Goal: Information Seeking & Learning: Understand process/instructions

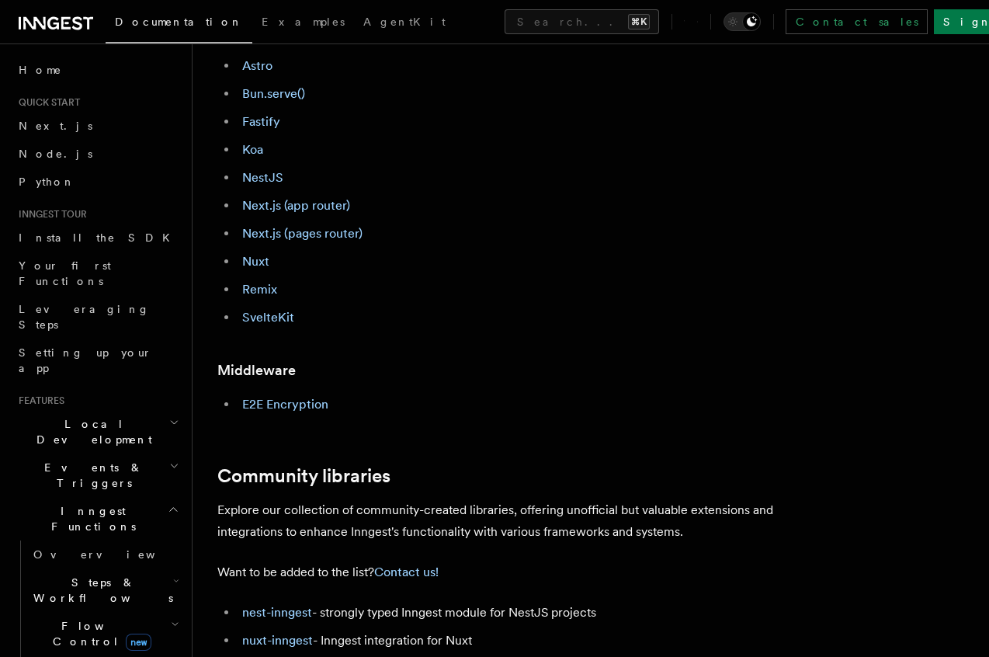
scroll to position [629, 0]
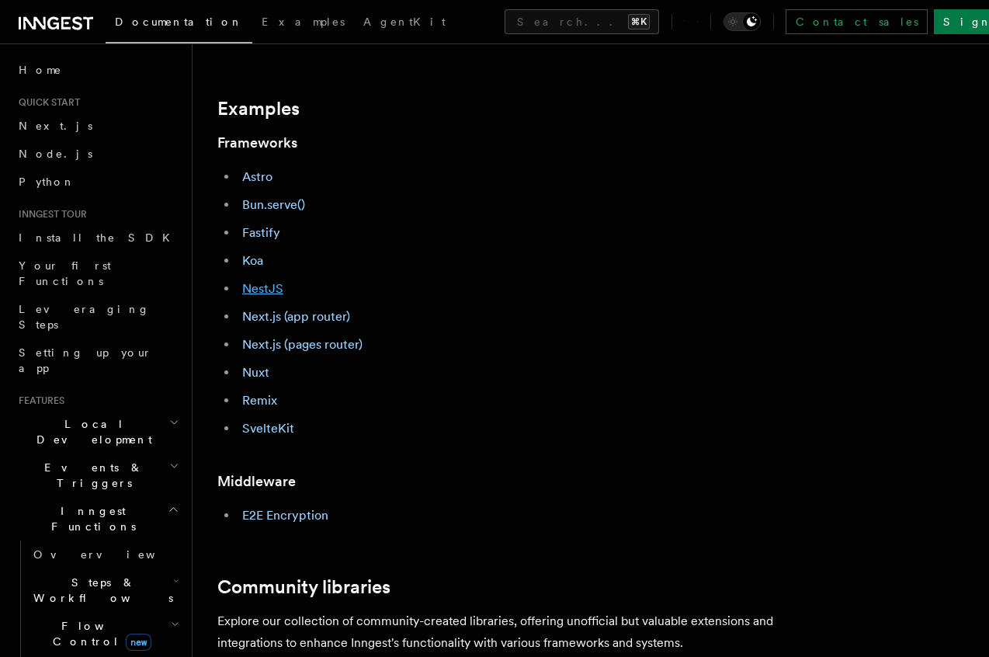
click at [263, 293] on link "NestJS" at bounding box center [262, 288] width 41 height 15
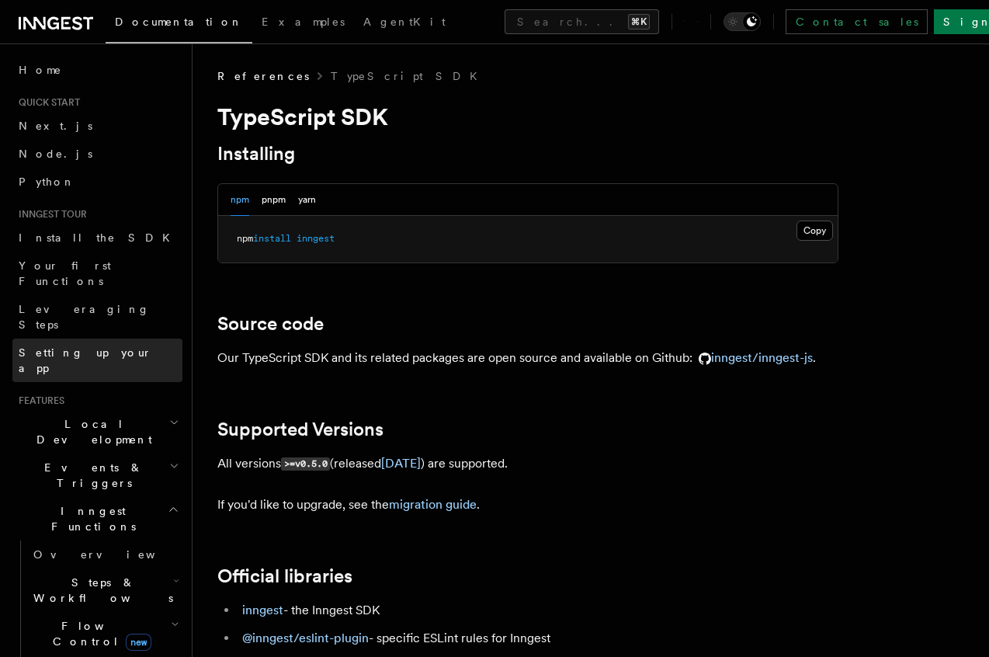
click at [81, 339] on link "Setting up your app" at bounding box center [97, 360] width 170 height 43
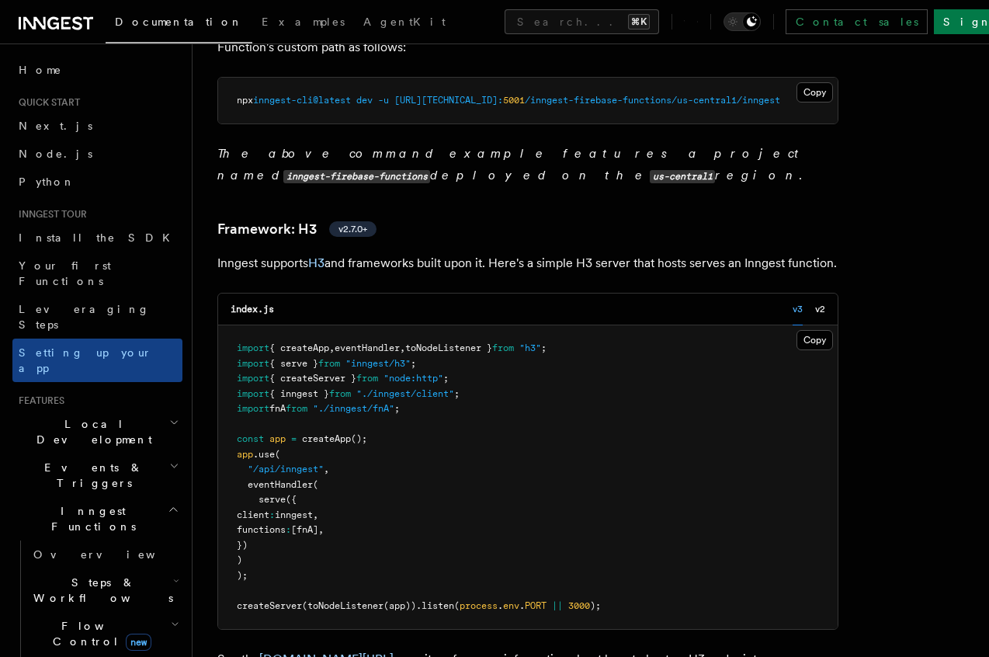
click at [365, 369] on pre "import { createApp , eventHandler , toNodeListener } from "h3" ; import { serve…" at bounding box center [528, 477] width 620 height 304
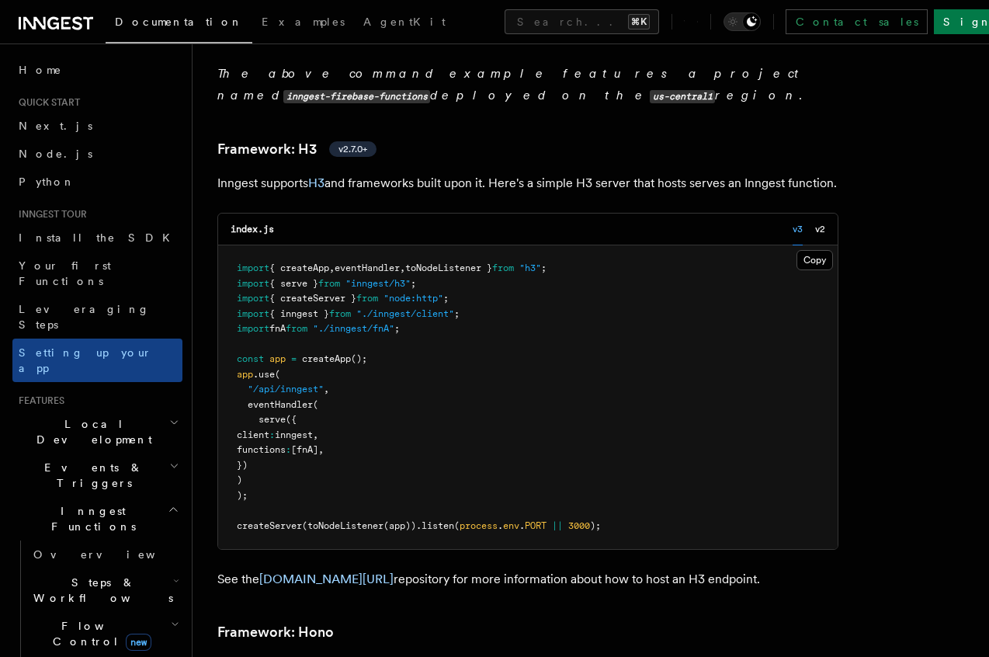
scroll to position [8412, 0]
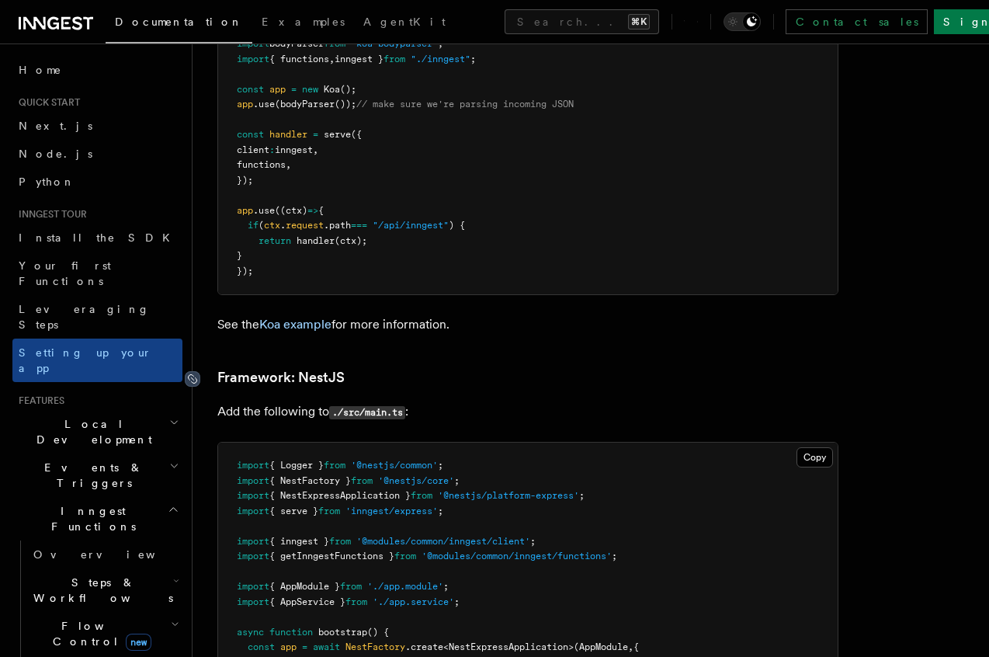
click at [195, 371] on icon at bounding box center [193, 379] width 16 height 16
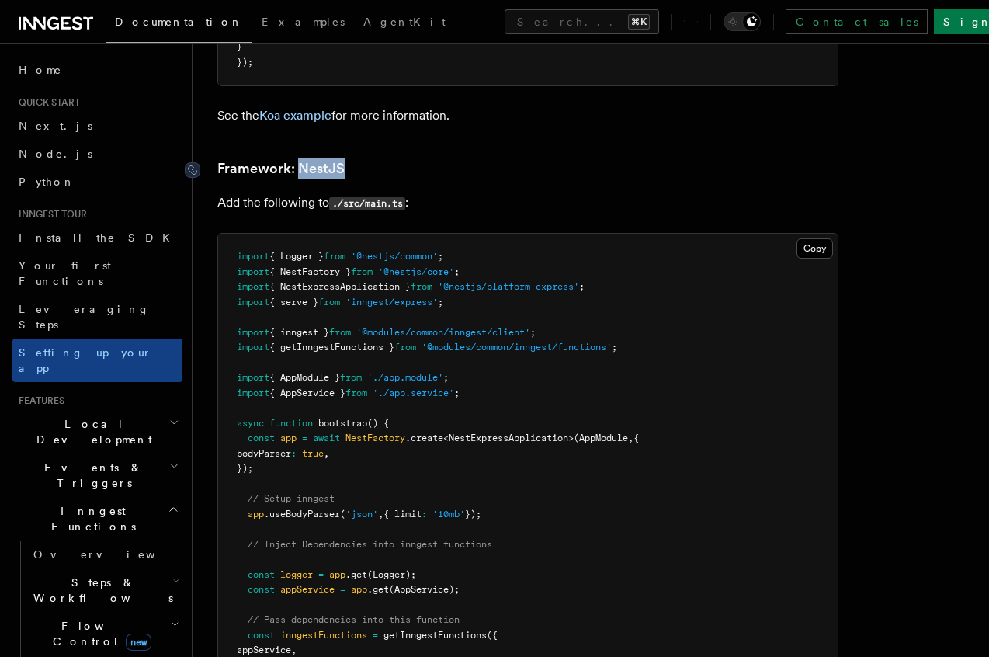
scroll to position [8655, 0]
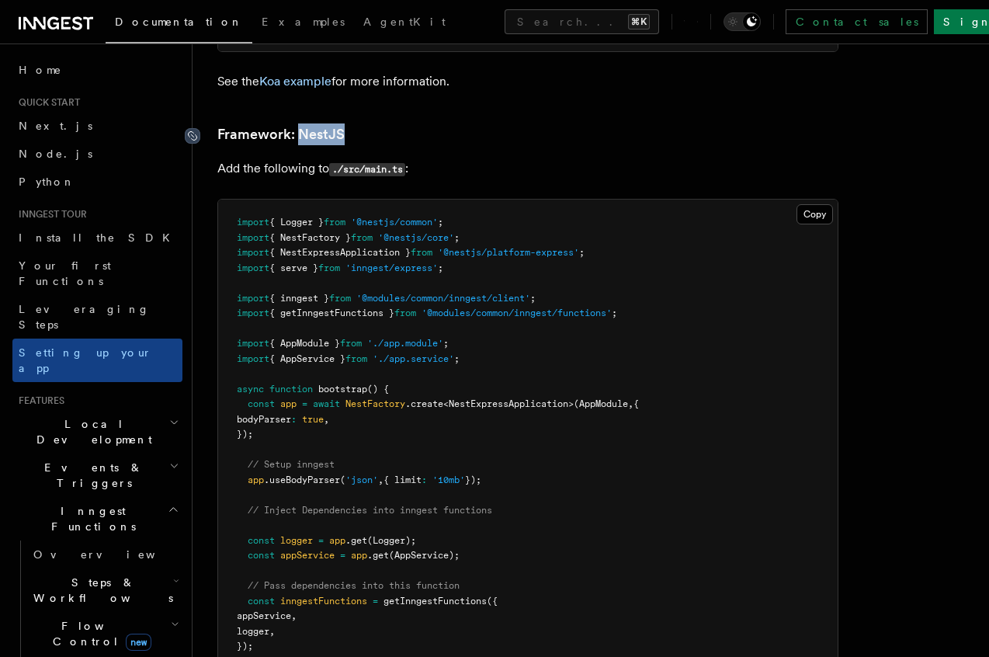
click at [193, 128] on icon at bounding box center [193, 136] width 16 height 16
click at [456, 158] on p "Add the following to ./src/main.ts :" at bounding box center [527, 169] width 621 height 23
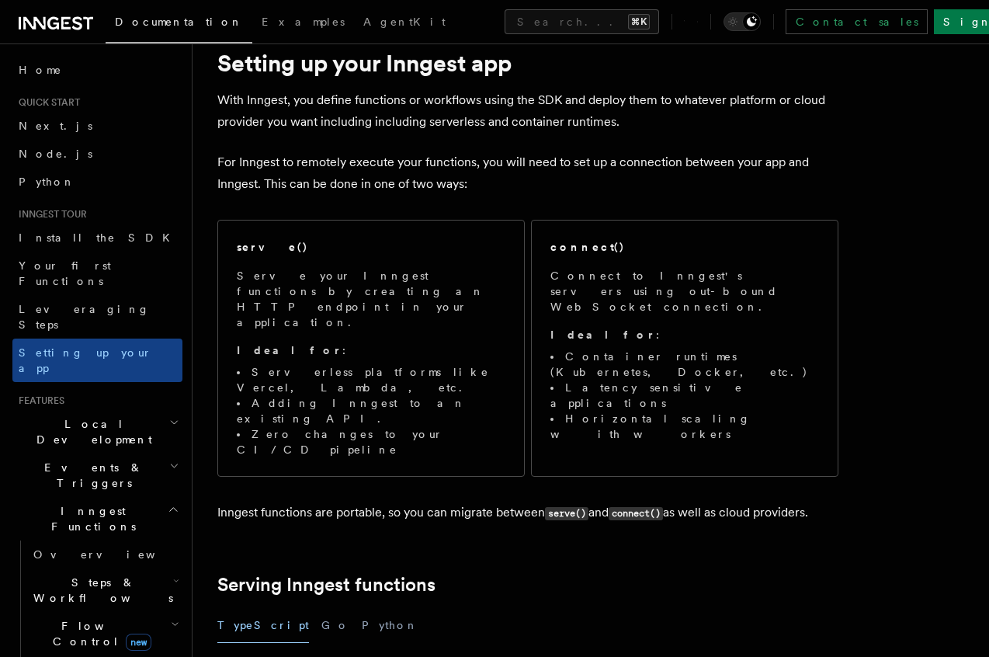
scroll to position [0, 0]
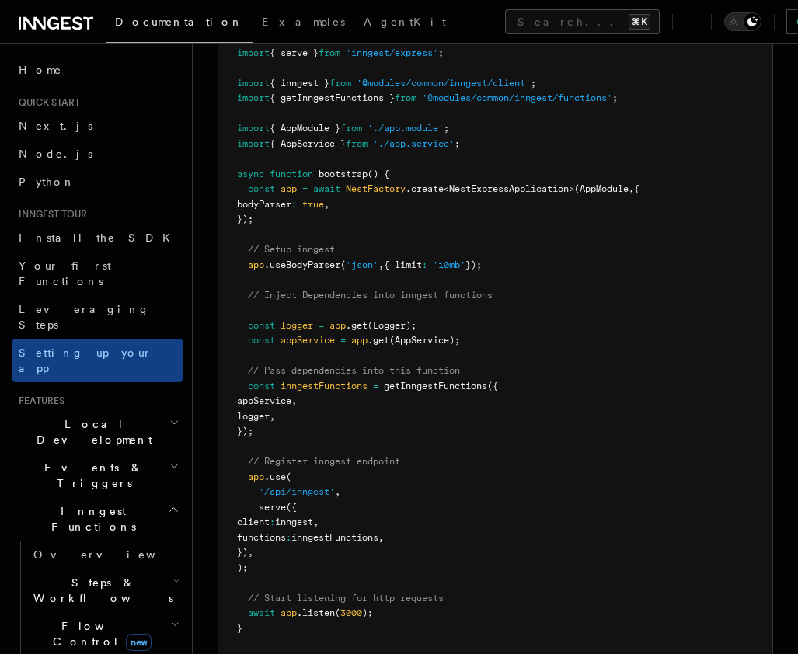
scroll to position [9095, 0]
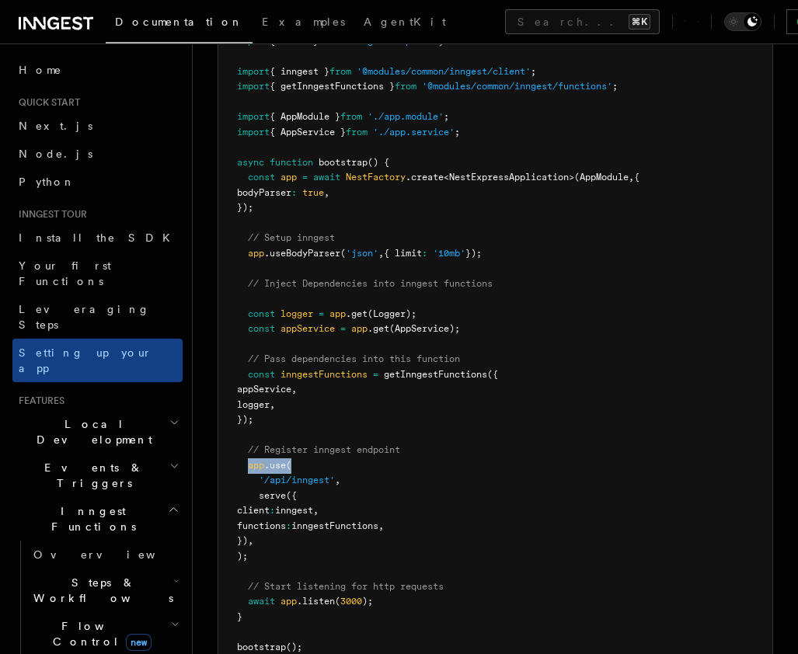
drag, startPoint x: 247, startPoint y: 353, endPoint x: 303, endPoint y: 352, distance: 55.9
click at [303, 353] on pre "import { Logger } from '@nestjs/common' ; import { NestFactory } from '@nestjs/…" at bounding box center [495, 321] width 554 height 697
click at [303, 352] on pre "import { Logger } from '@nestjs/common' ; import { NestFactory } from '@nestjs/…" at bounding box center [495, 321] width 554 height 697
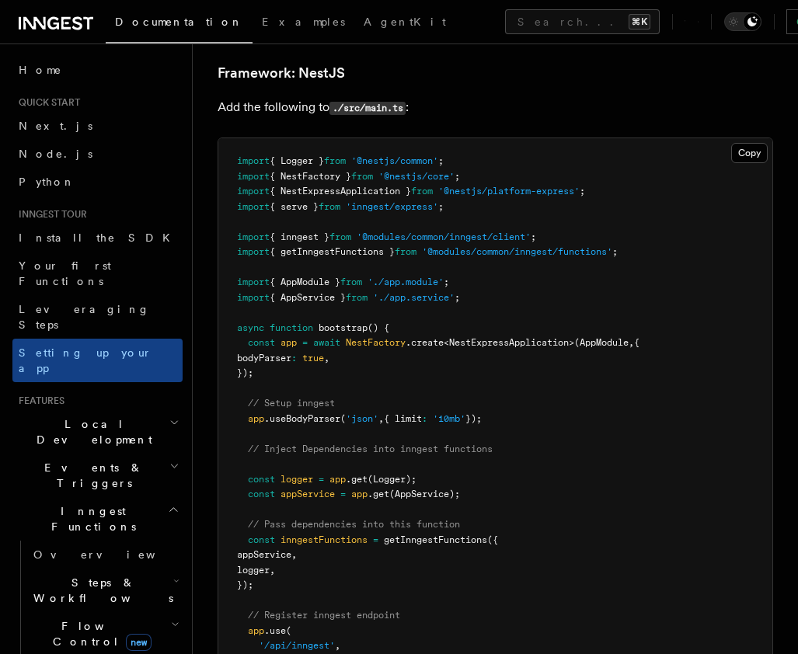
scroll to position [8938, 0]
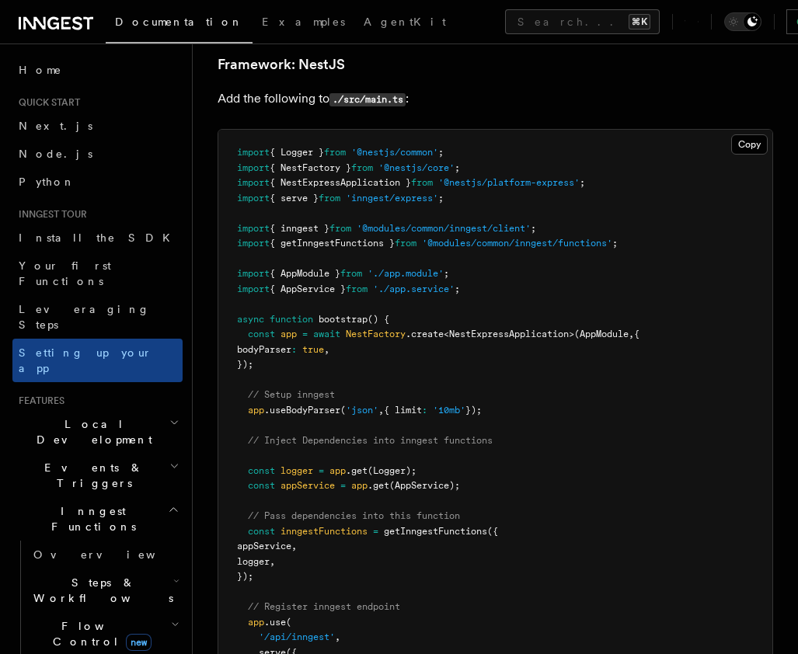
drag, startPoint x: 245, startPoint y: 301, endPoint x: 516, endPoint y: 302, distance: 271.1
click at [516, 302] on pre "import { Logger } from '@nestjs/common' ; import { NestFactory } from '@nestjs/…" at bounding box center [495, 478] width 554 height 697
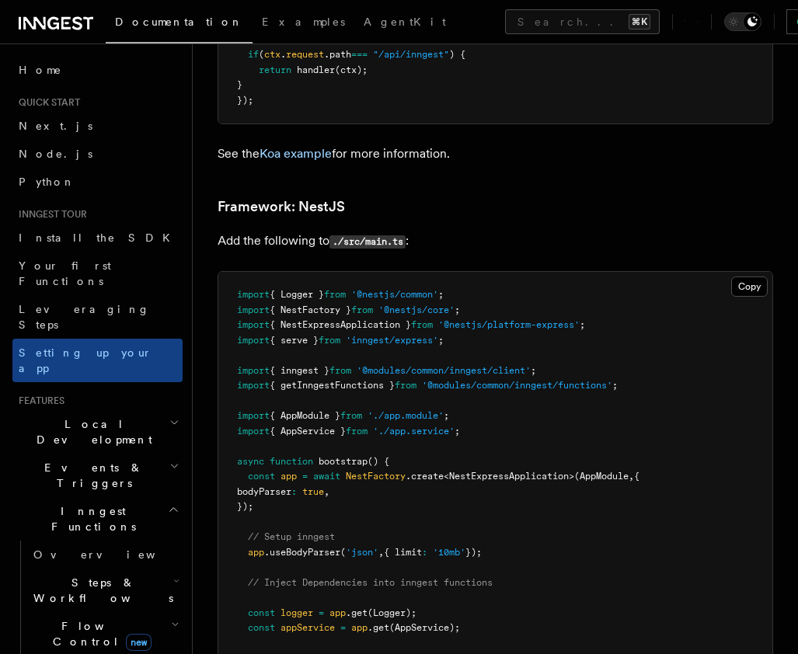
scroll to position [8785, 0]
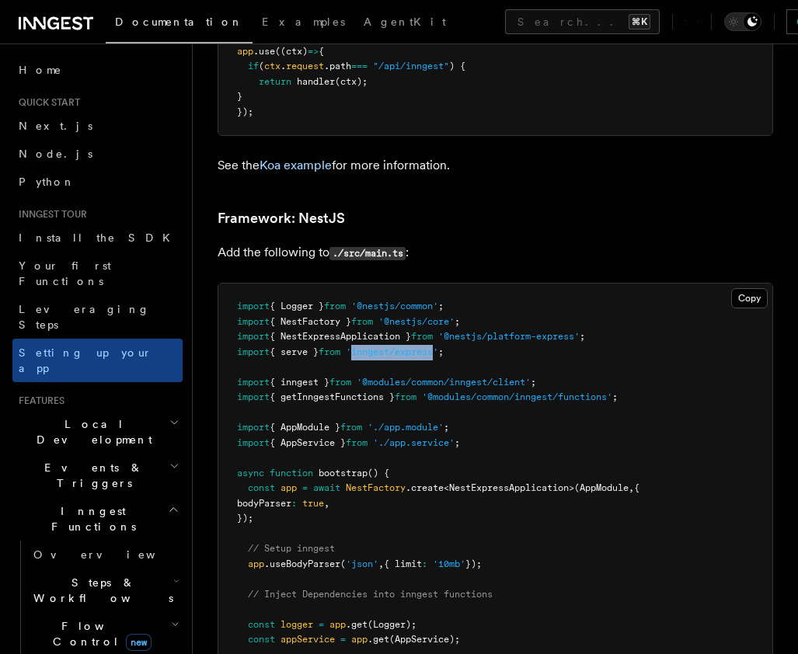
drag, startPoint x: 368, startPoint y: 240, endPoint x: 447, endPoint y: 238, distance: 79.2
click at [438, 346] on span "'inngest/express'" at bounding box center [392, 351] width 92 height 11
copy span "inngest/express"
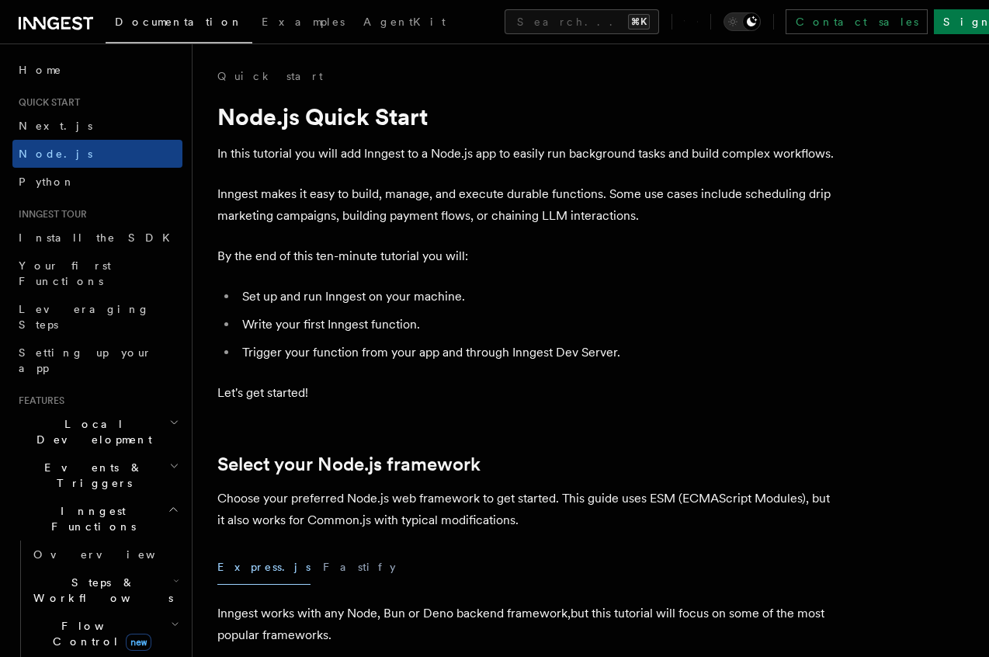
click at [91, 416] on span "Local Development" at bounding box center [90, 431] width 157 height 31
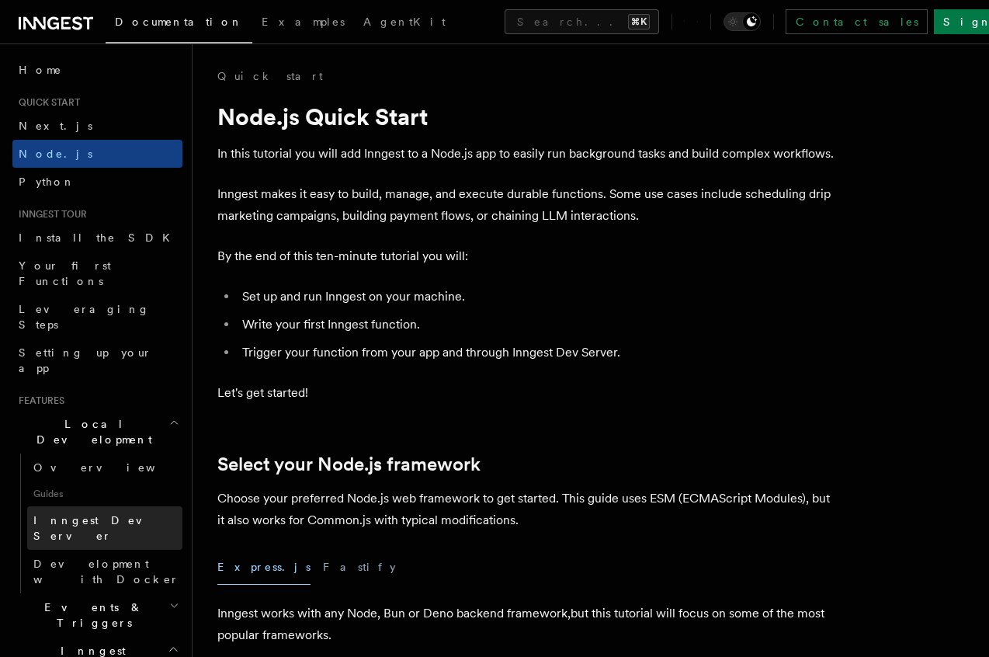
click at [86, 514] on span "Inngest Dev Server" at bounding box center [99, 528] width 133 height 28
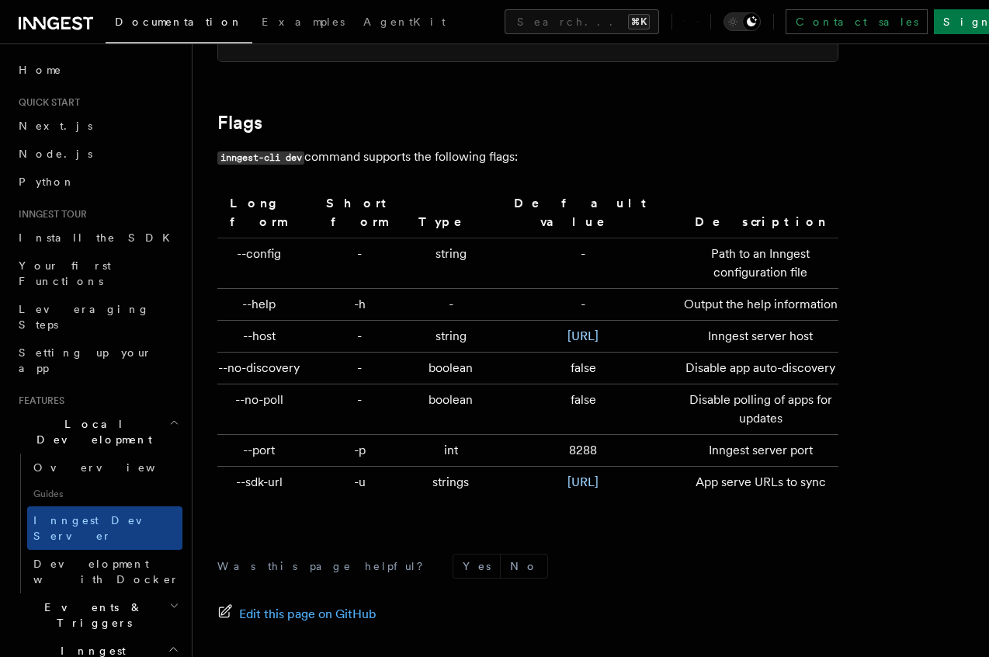
scroll to position [5205, 0]
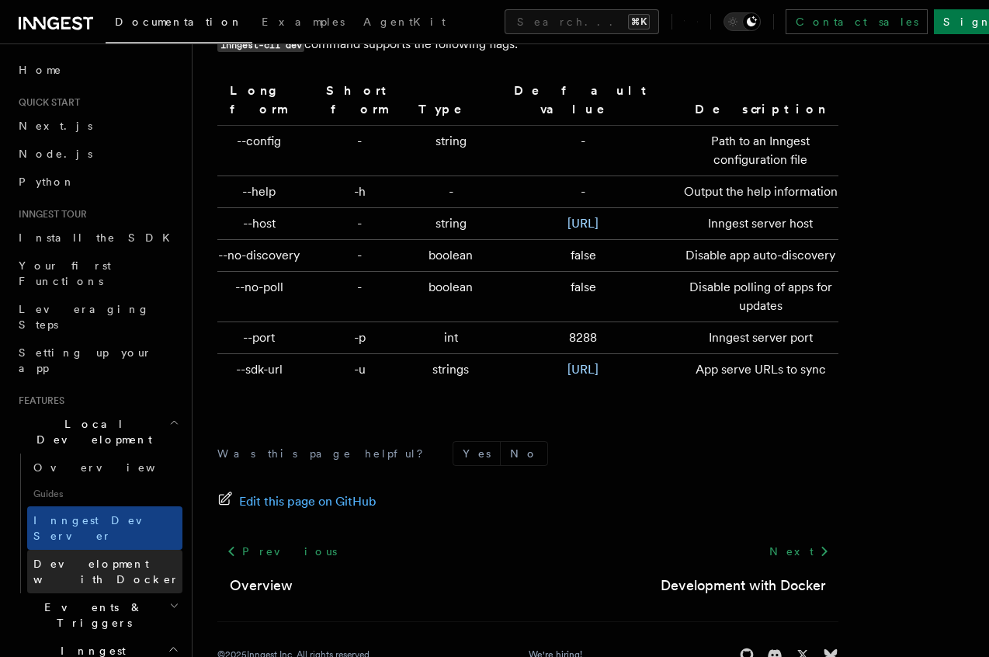
click at [78, 558] on span "Development with Docker" at bounding box center [106, 572] width 146 height 28
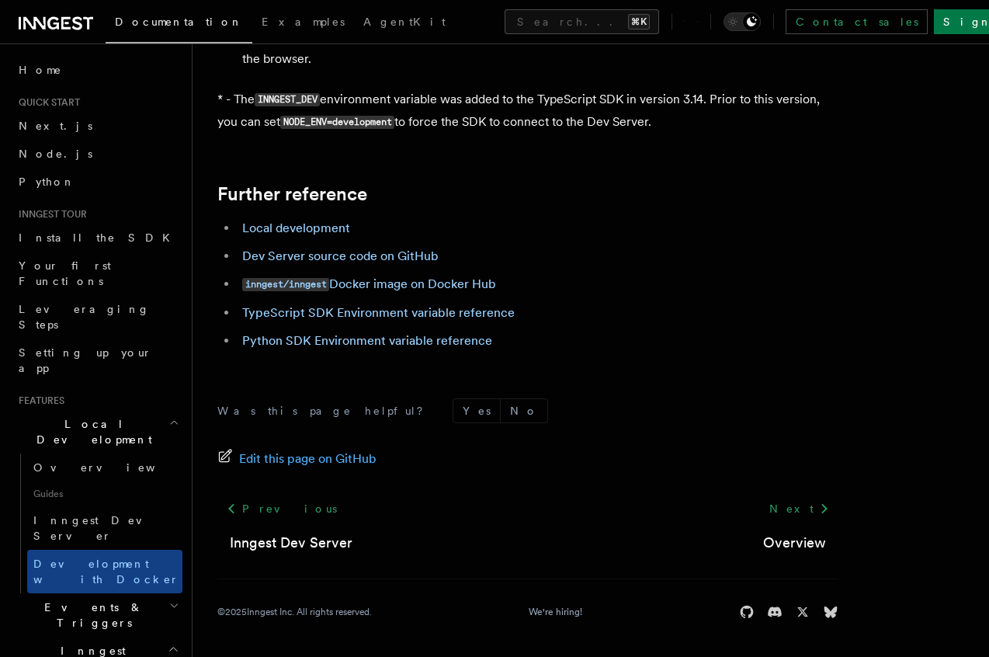
click at [83, 346] on span "Setting up your app" at bounding box center [86, 360] width 134 height 28
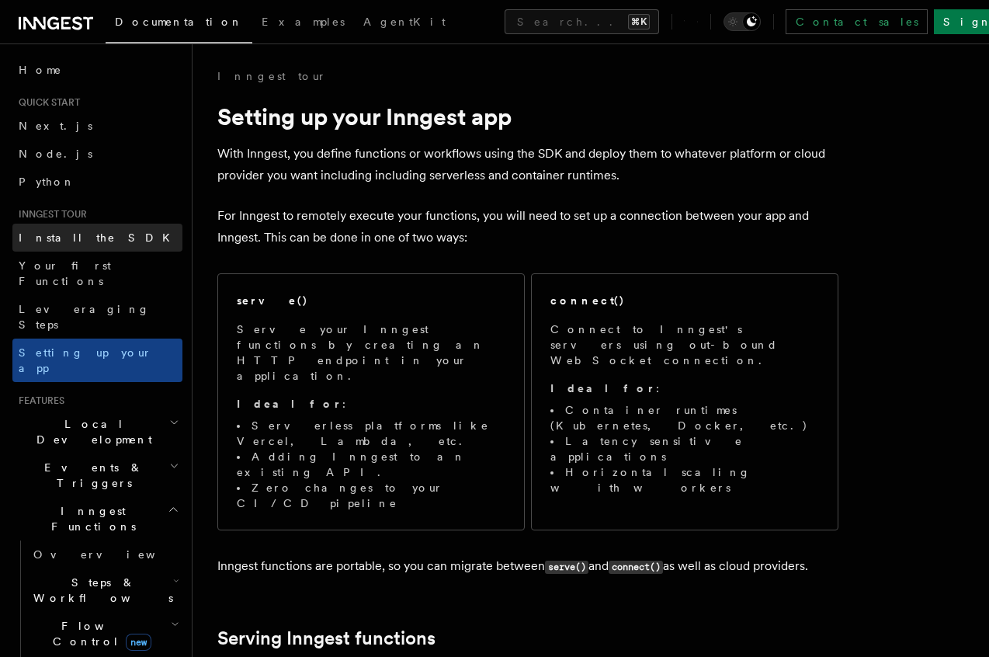
click at [92, 243] on link "Install the SDK" at bounding box center [97, 238] width 170 height 28
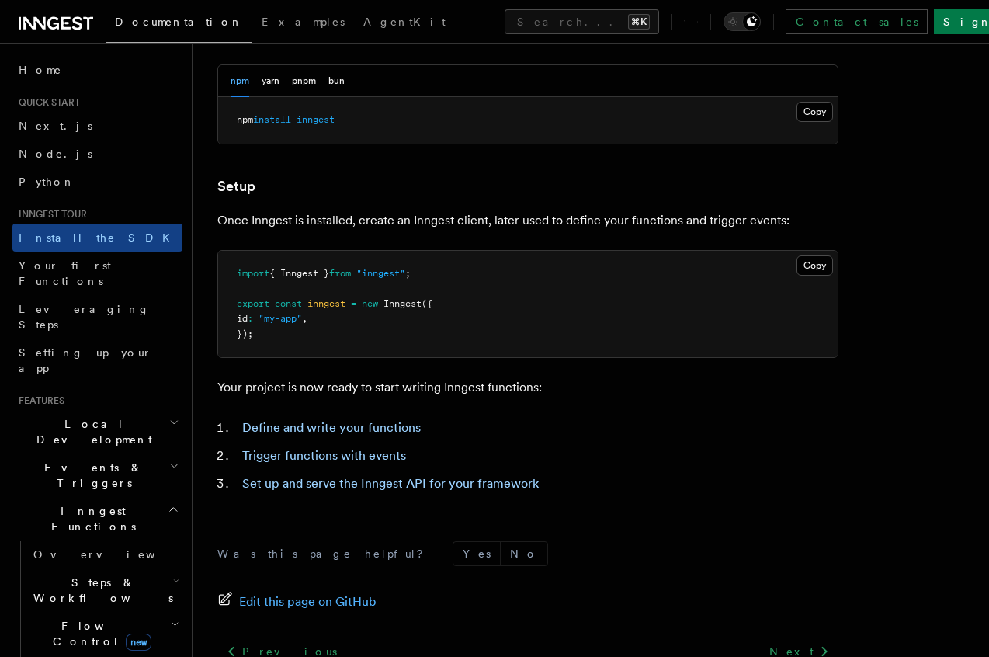
scroll to position [635, 0]
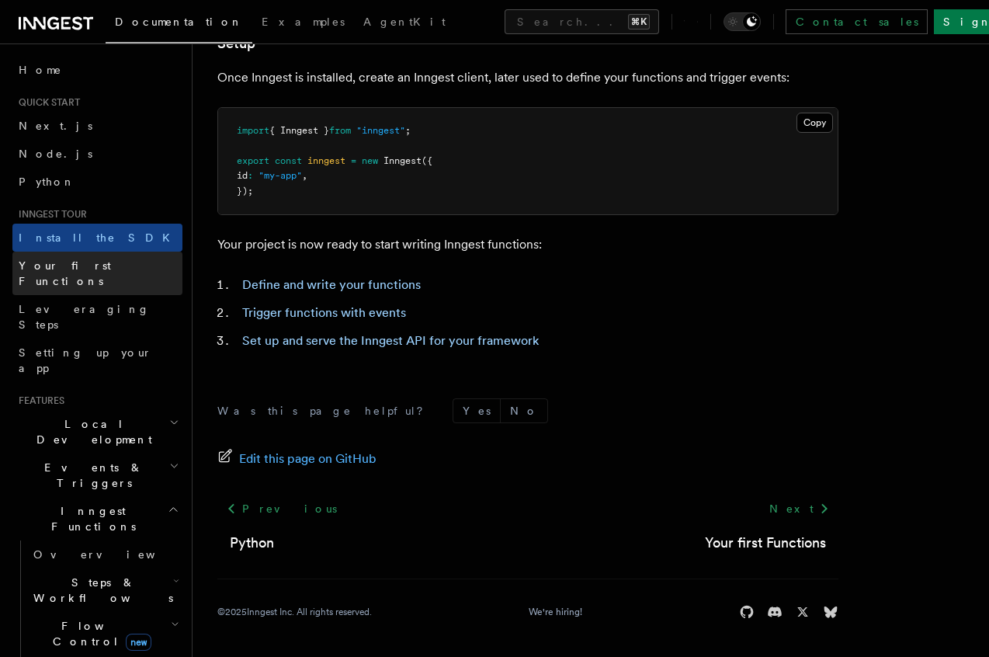
click at [120, 264] on link "Your first Functions" at bounding box center [97, 273] width 170 height 43
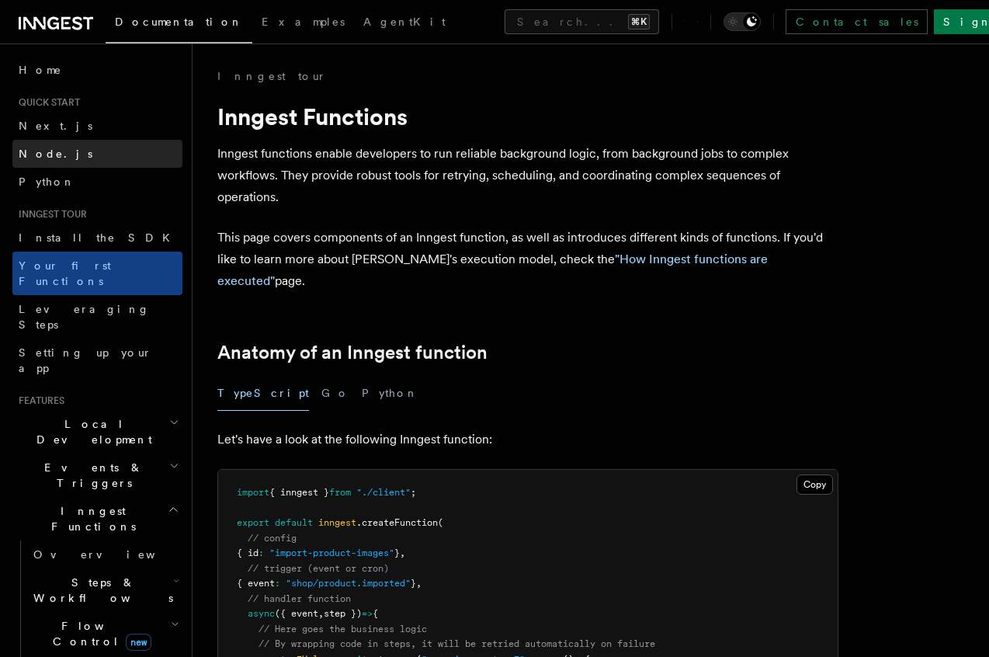
click at [61, 148] on link "Node.js" at bounding box center [97, 154] width 170 height 28
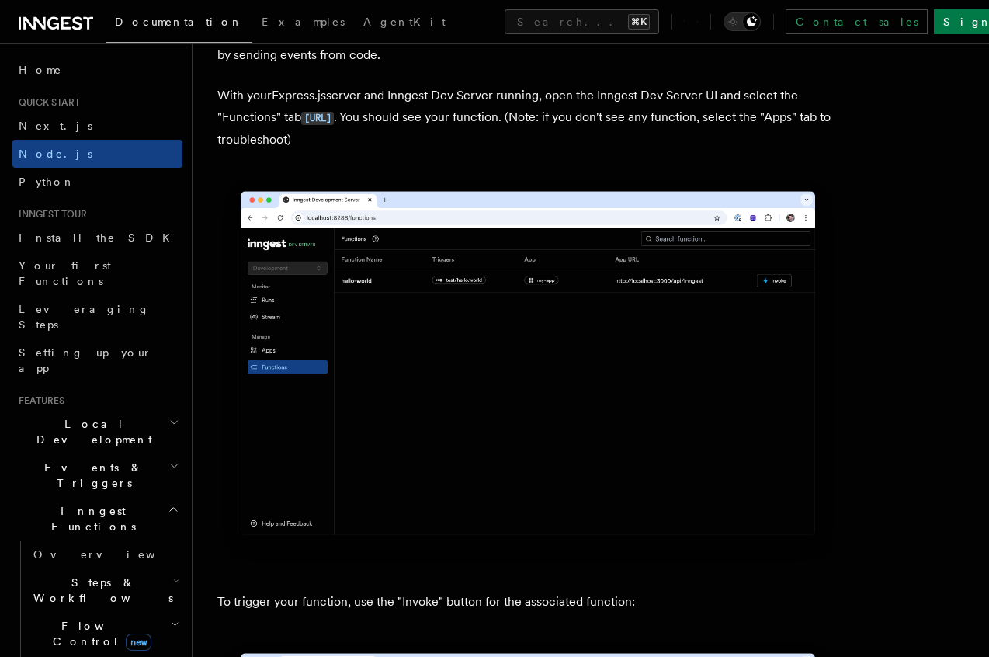
scroll to position [4017, 0]
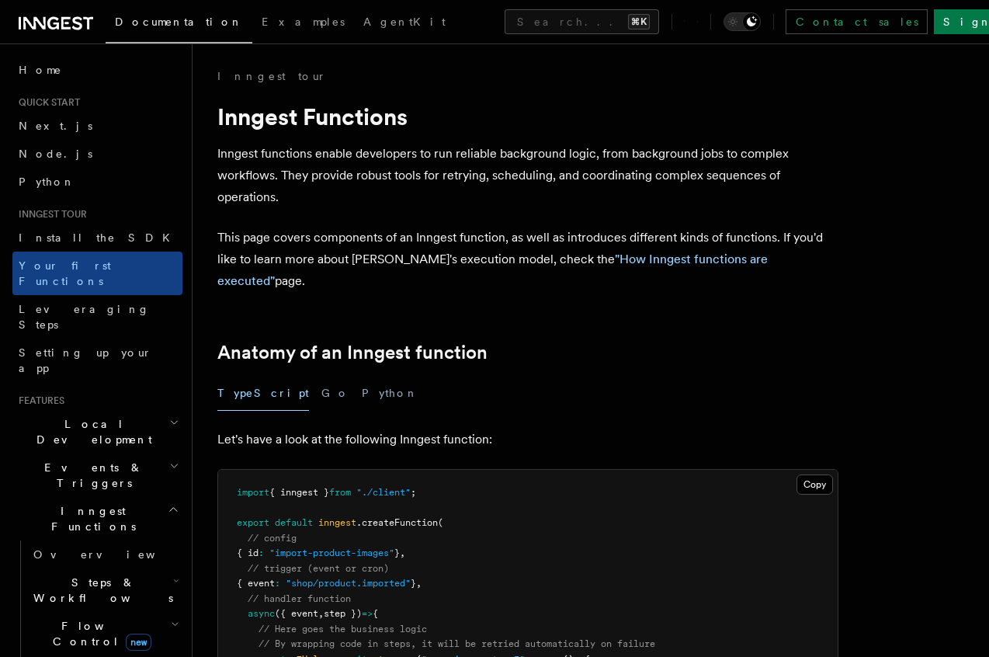
scroll to position [635, 0]
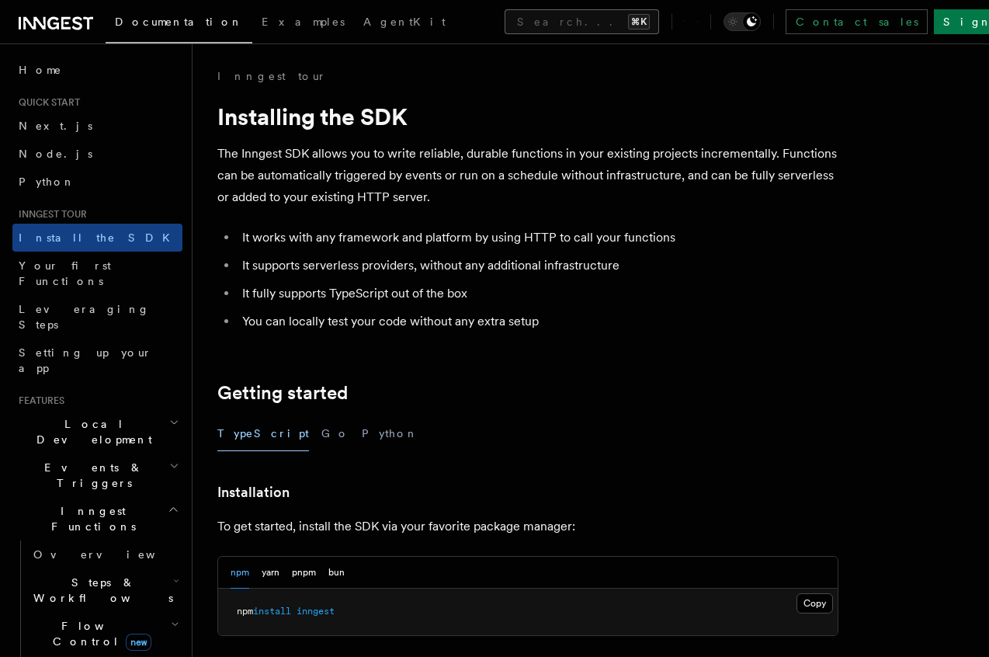
click at [514, 19] on button "Search... ⌘K" at bounding box center [582, 21] width 155 height 25
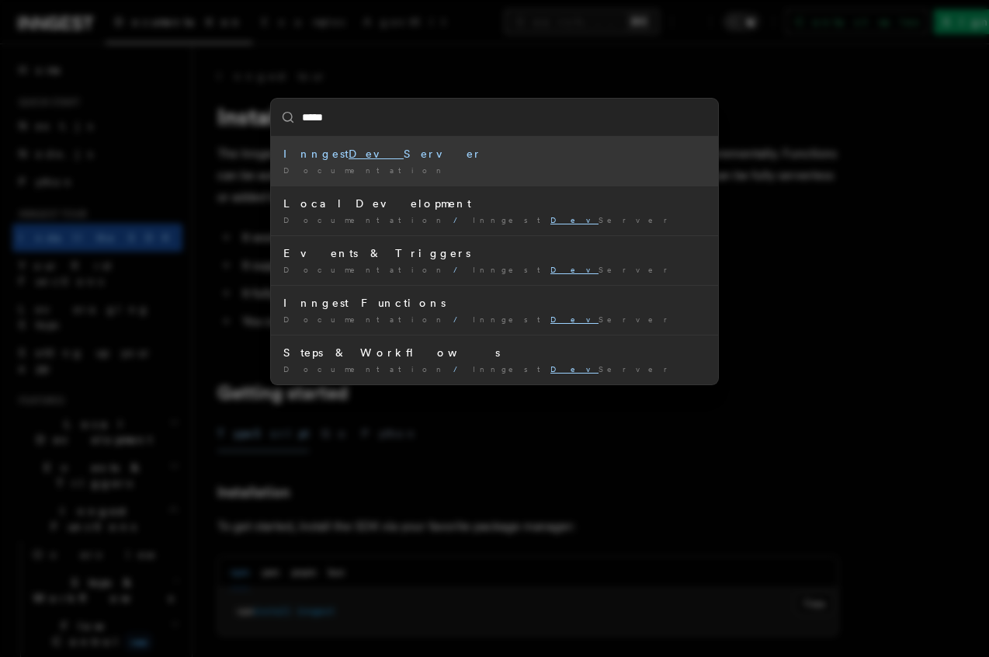
type input "****"
click at [343, 160] on div "Inngest Dev Server" at bounding box center [494, 154] width 422 height 16
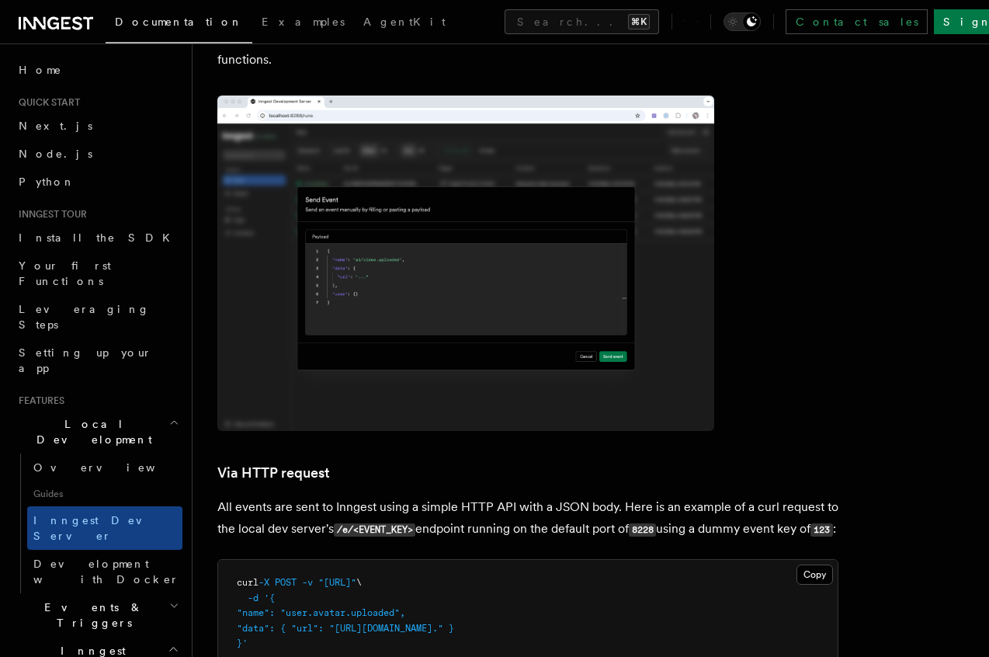
scroll to position [3632, 0]
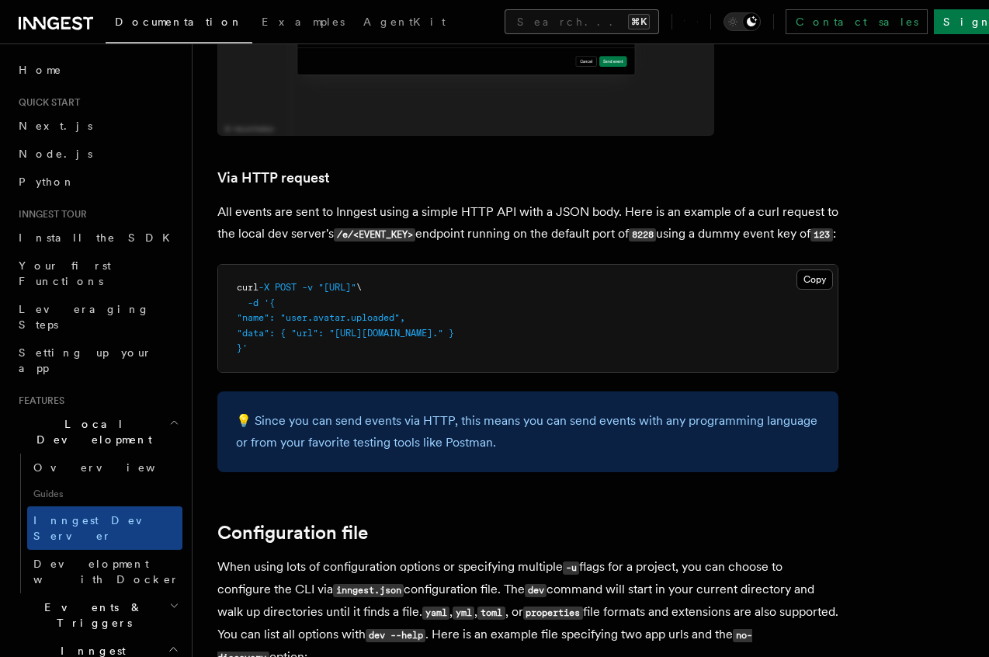
click at [505, 24] on button "Search... ⌘K" at bounding box center [582, 21] width 155 height 25
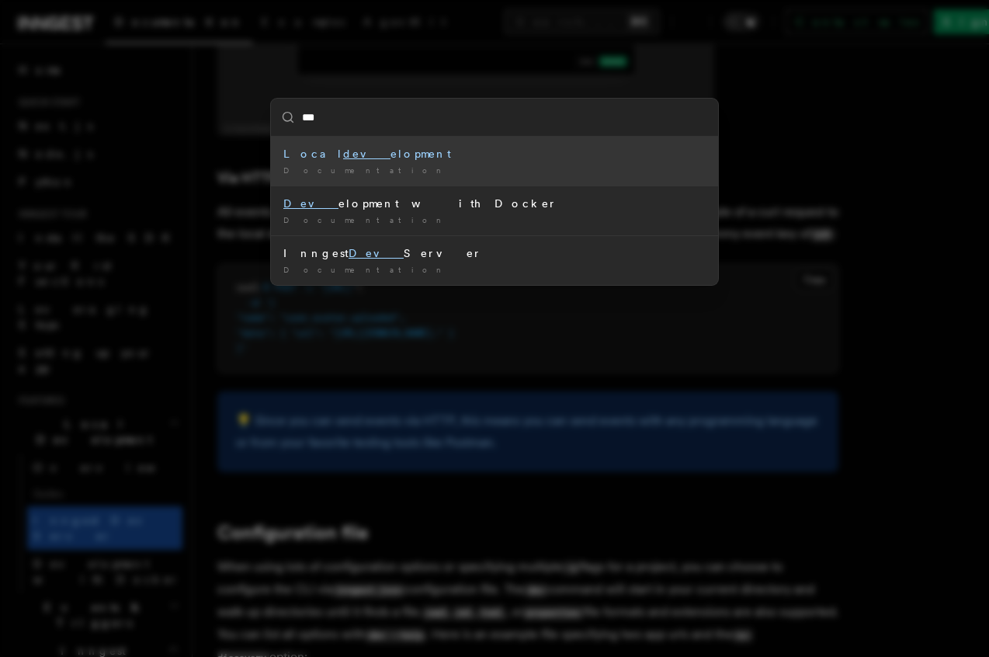
type input "****"
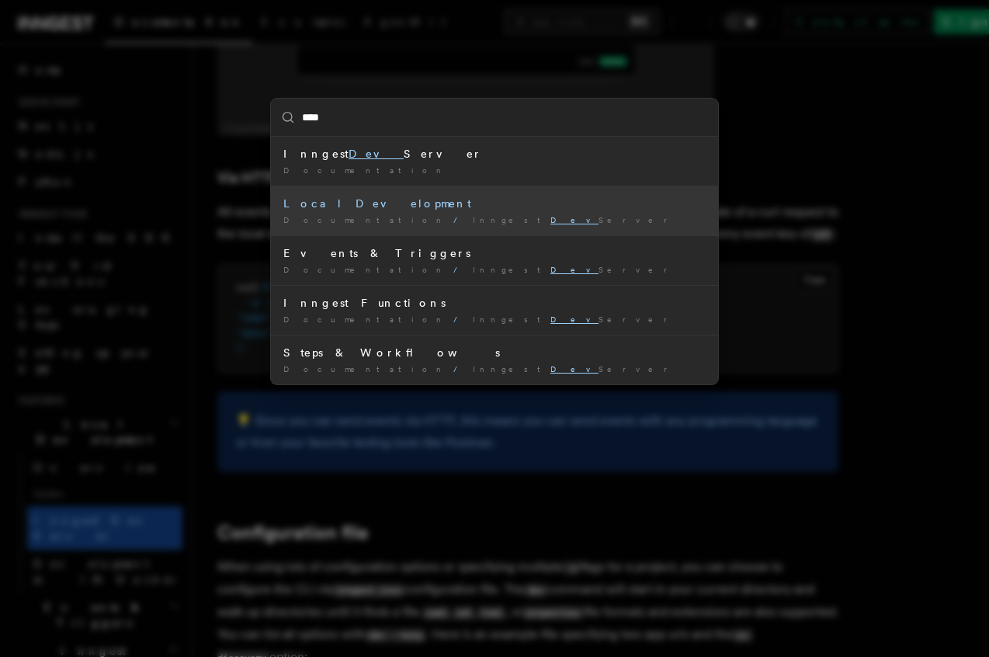
click at [453, 207] on div "Local Development" at bounding box center [494, 204] width 422 height 16
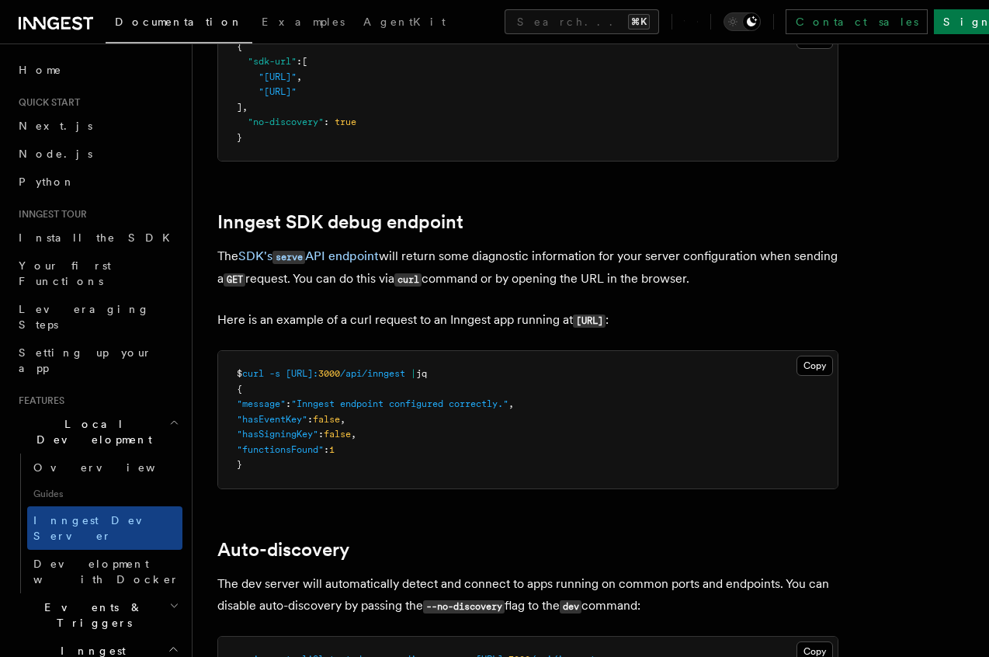
scroll to position [4449, 0]
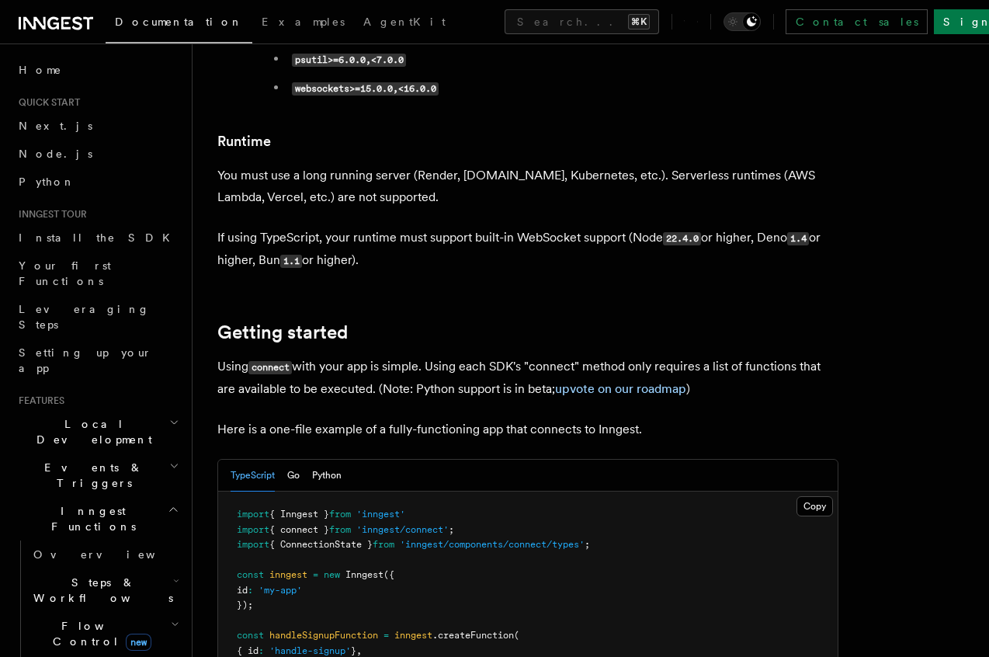
click at [427, 356] on p "Using connect with your app is simple. Using each SDK's "connect" method only r…" at bounding box center [527, 378] width 621 height 44
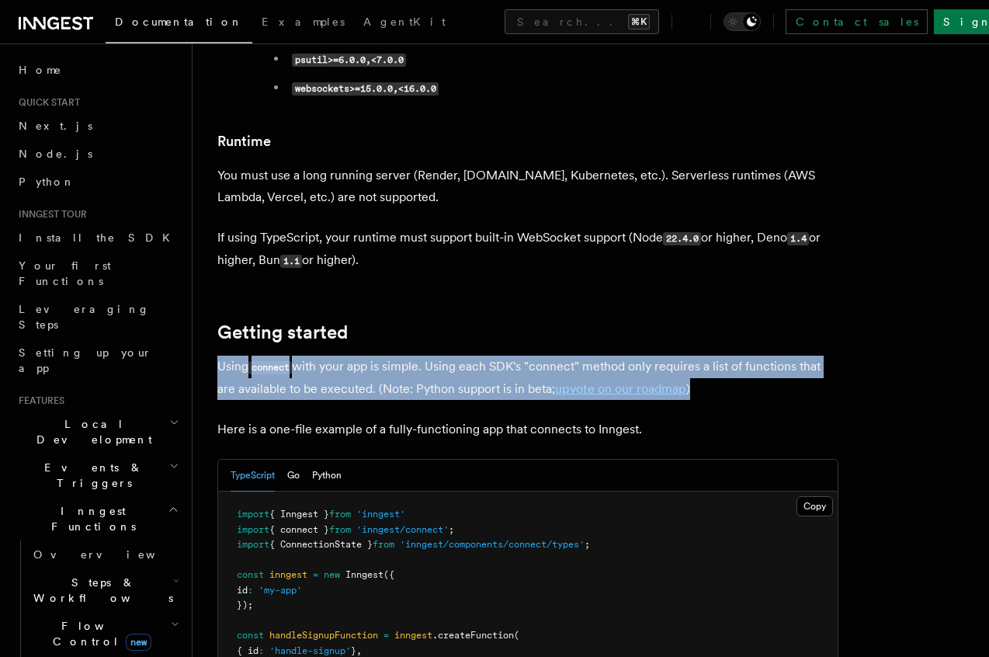
drag, startPoint x: 723, startPoint y: 323, endPoint x: 198, endPoint y: 311, distance: 525.2
copy p "Using connect with your app is simple. Using each SDK's "connect" method only r…"
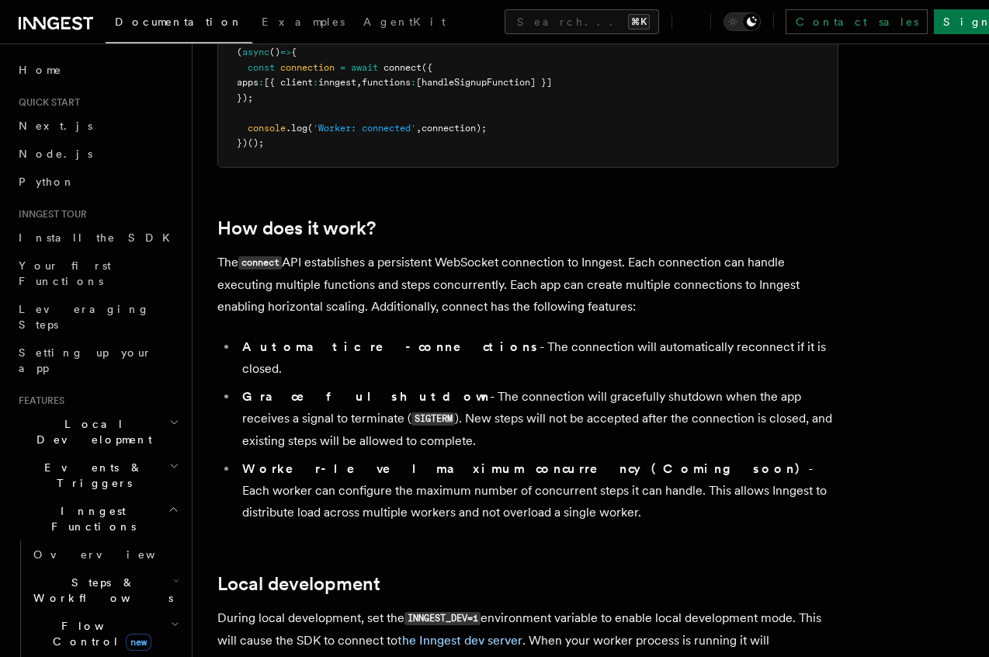
scroll to position [1431, 0]
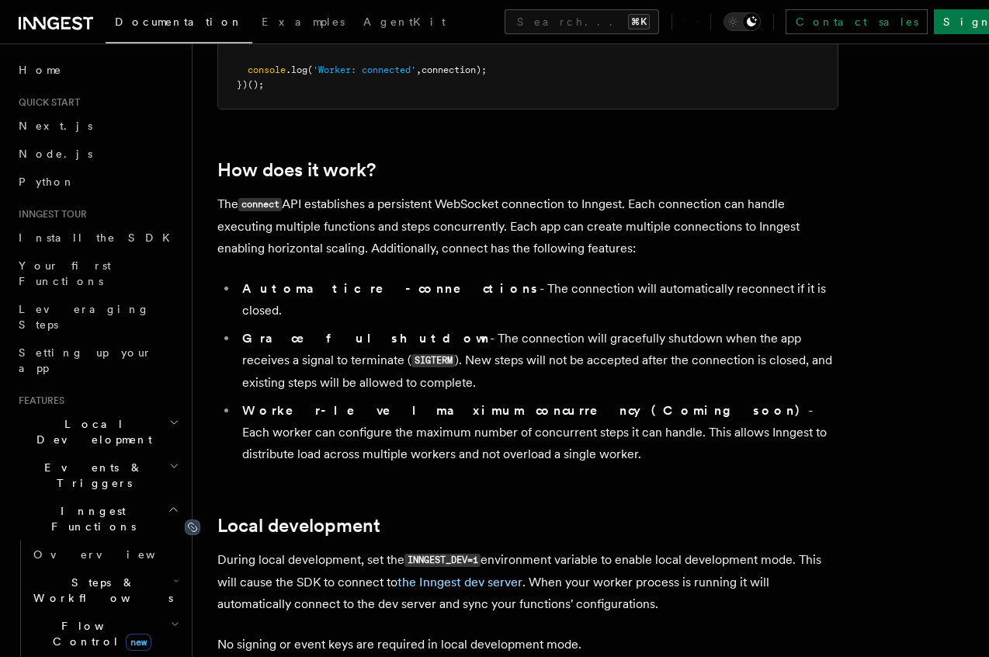
click at [193, 520] on icon at bounding box center [193, 528] width 16 height 16
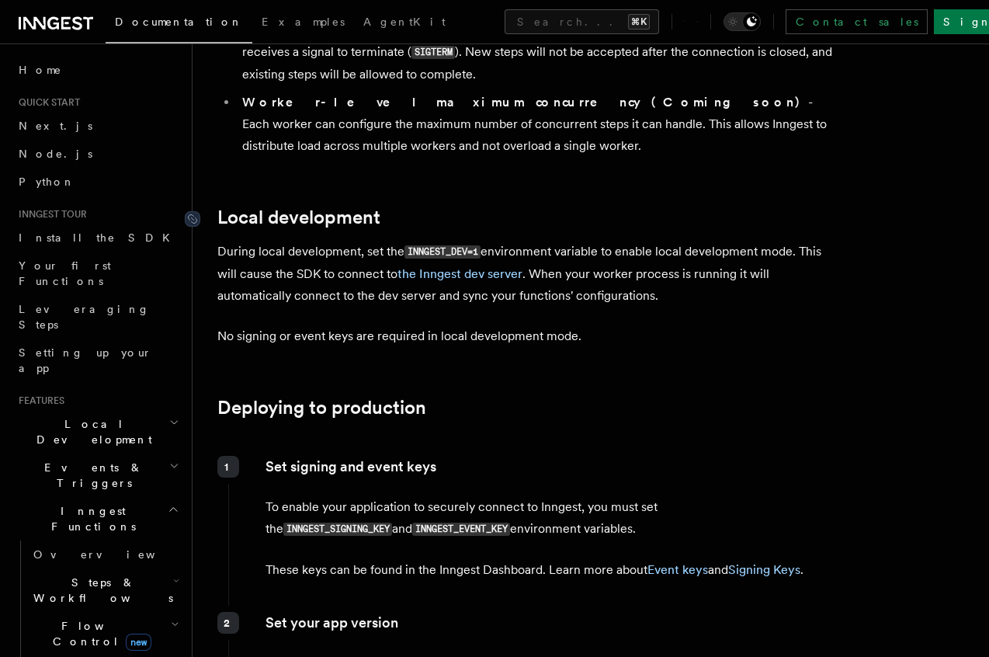
scroll to position [1789, 0]
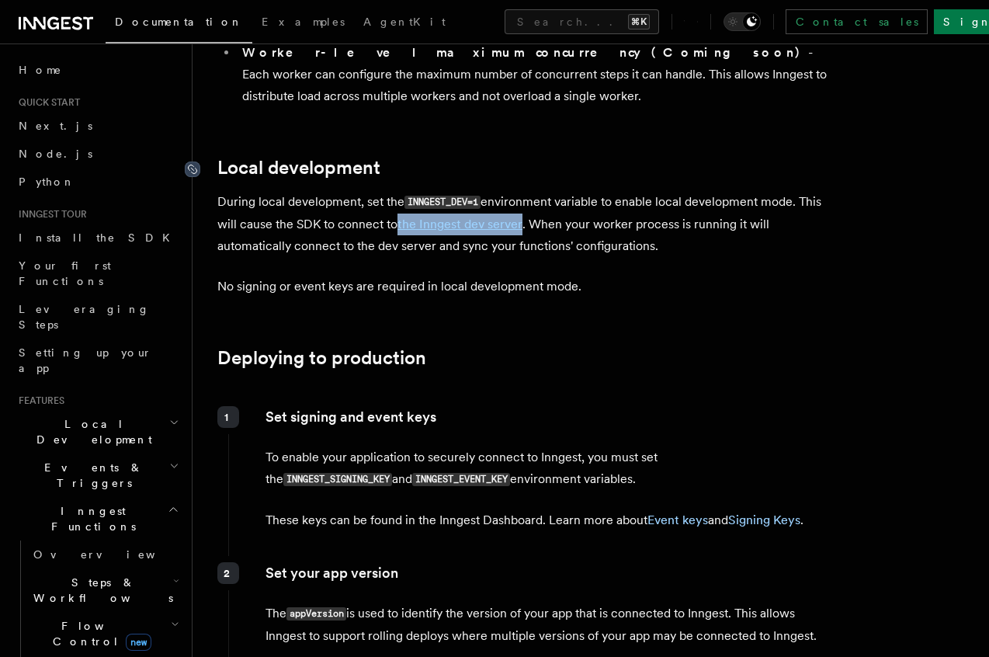
click at [191, 162] on icon at bounding box center [193, 170] width 16 height 16
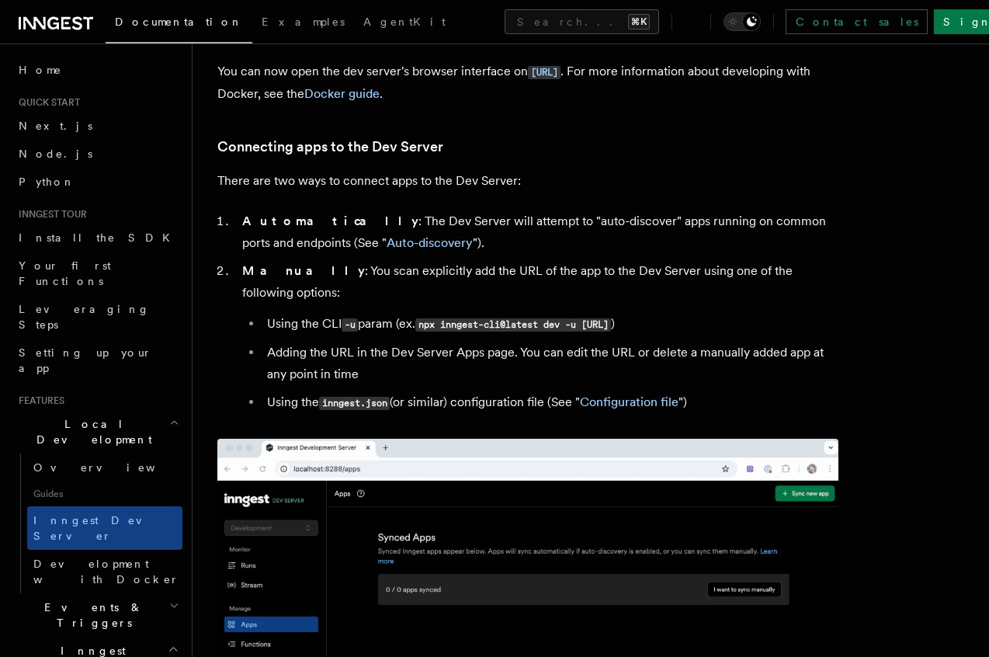
scroll to position [711, 0]
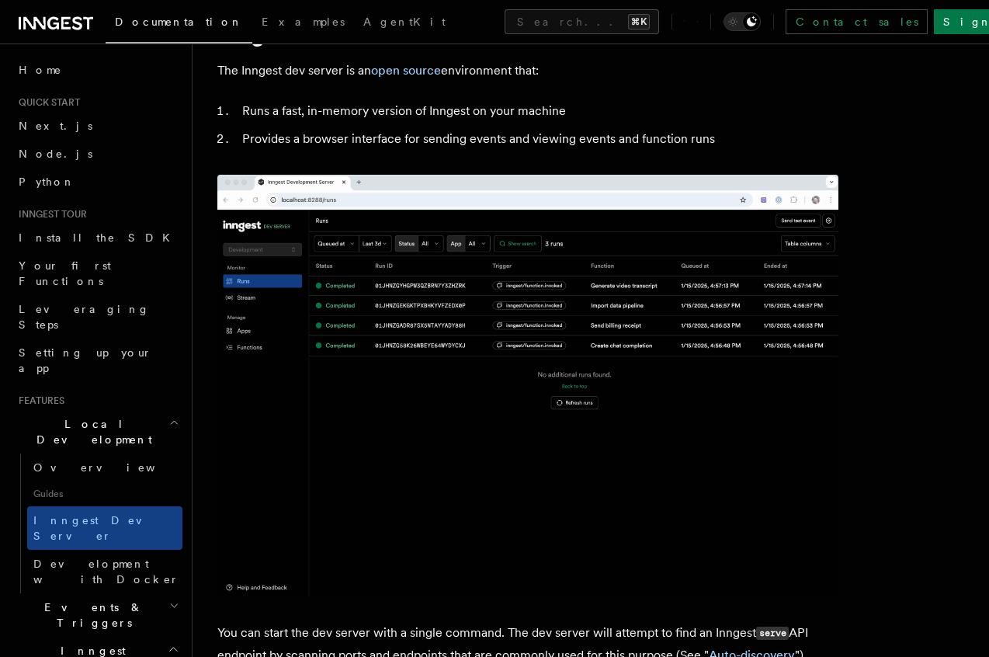
scroll to position [0, 0]
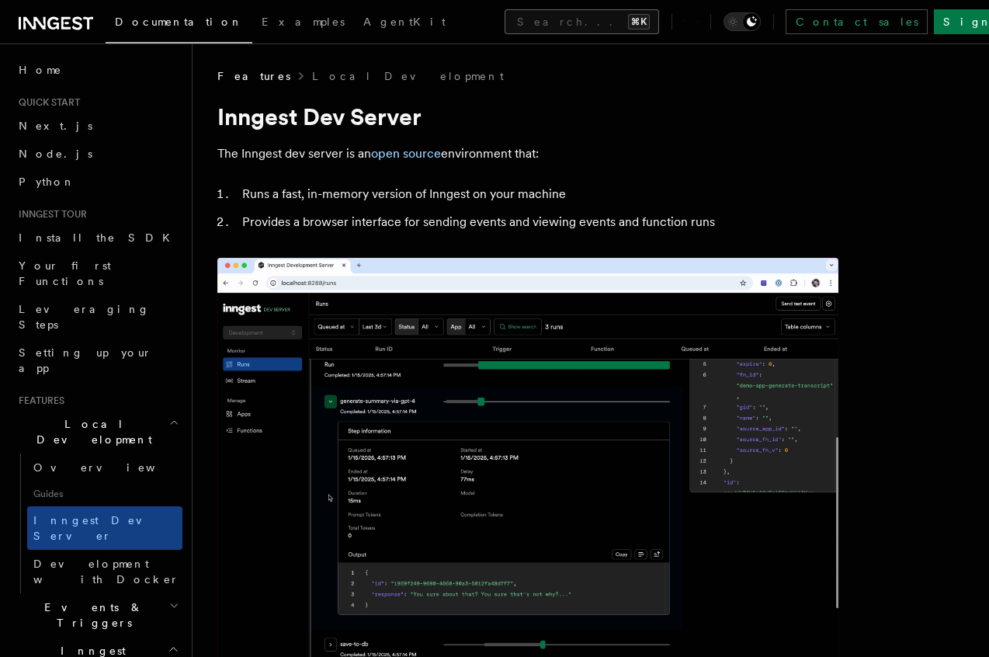
click at [536, 28] on button "Search... ⌘K" at bounding box center [582, 21] width 155 height 25
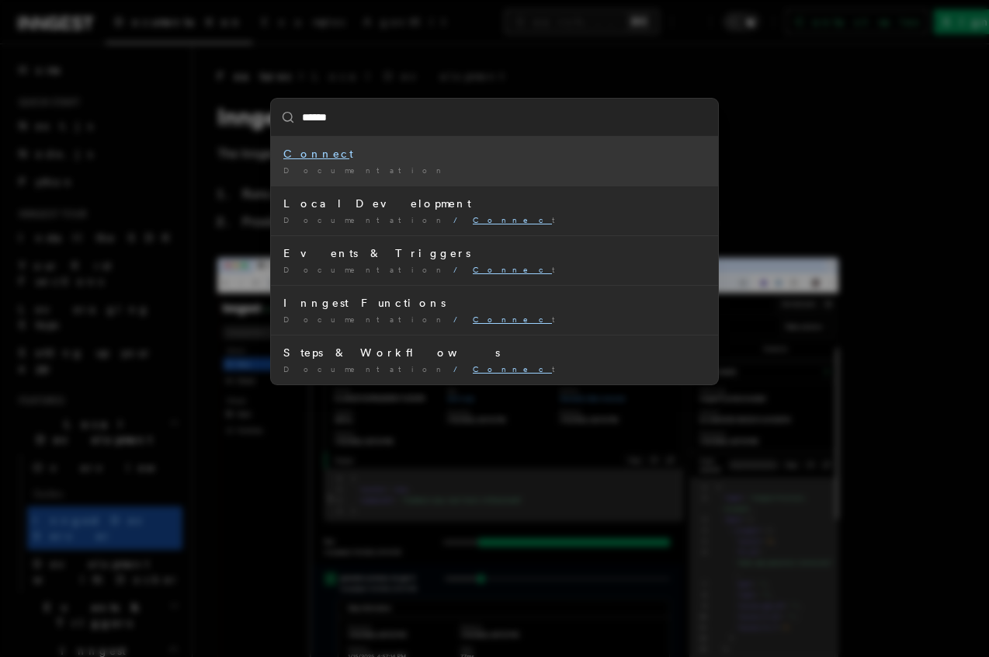
type input "*******"
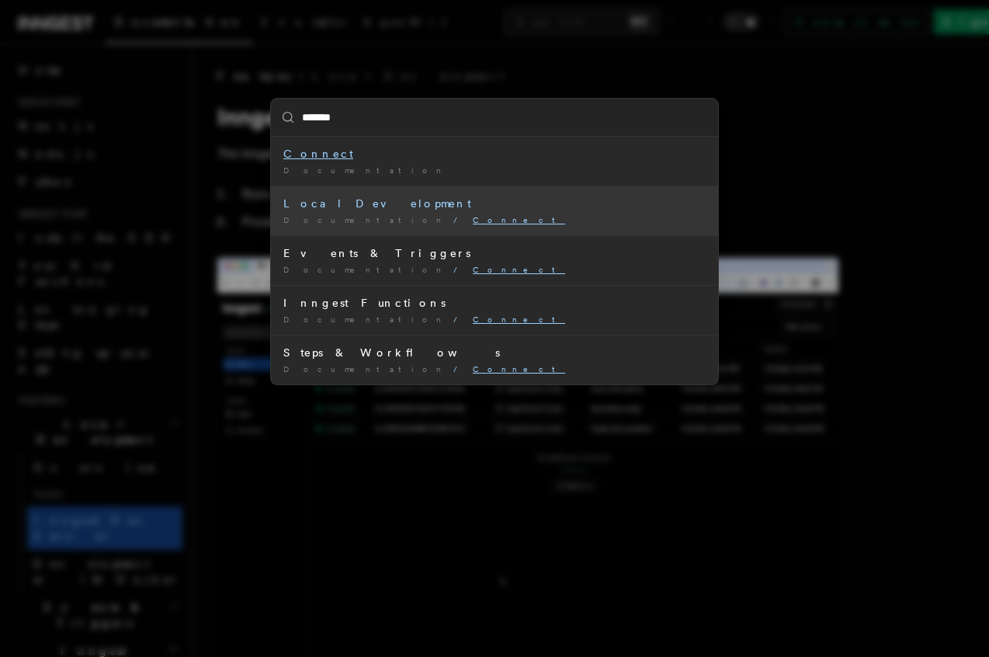
click at [319, 206] on div "Local Development" at bounding box center [494, 204] width 422 height 16
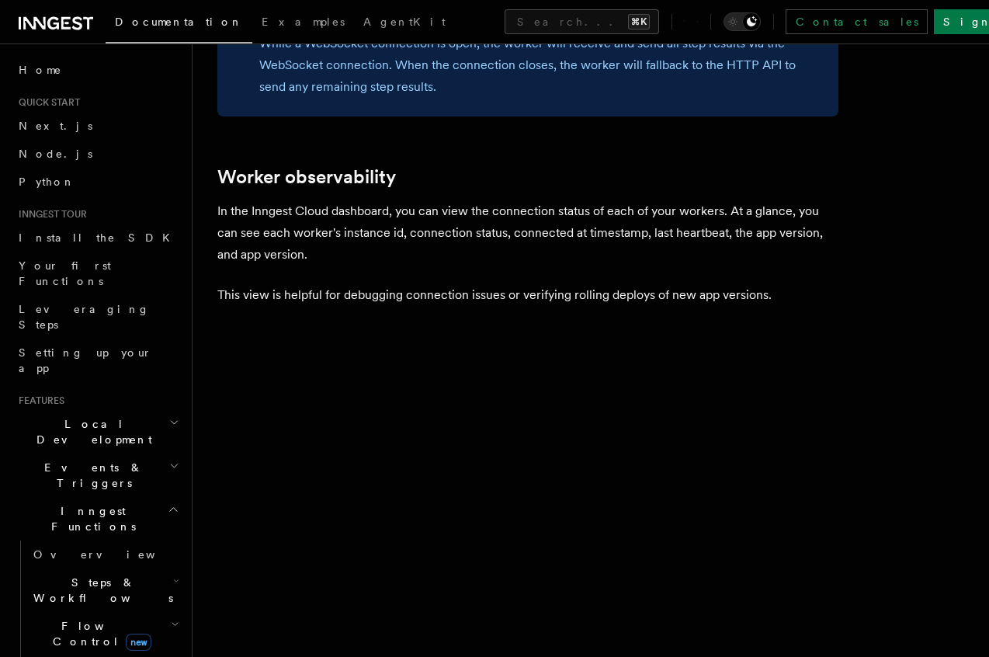
scroll to position [5228, 0]
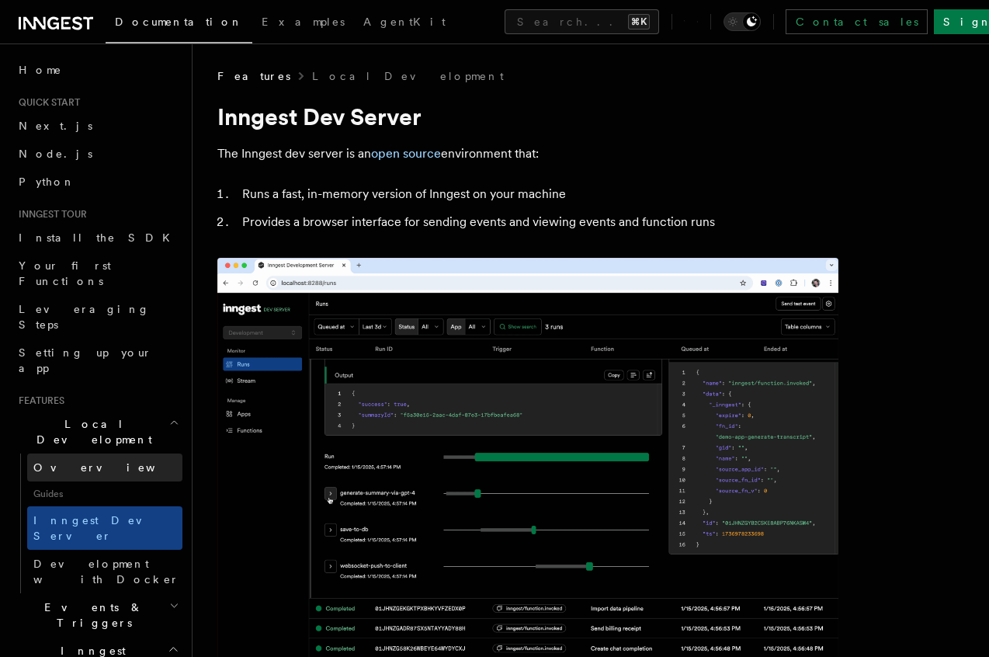
click at [64, 461] on span "Overview" at bounding box center [113, 467] width 160 height 12
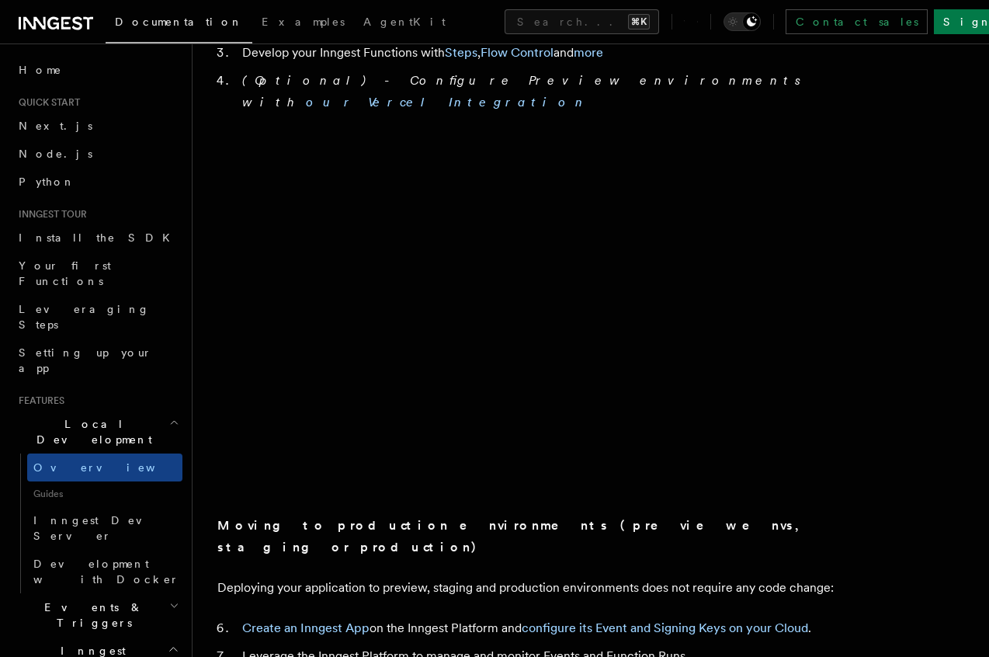
scroll to position [531, 0]
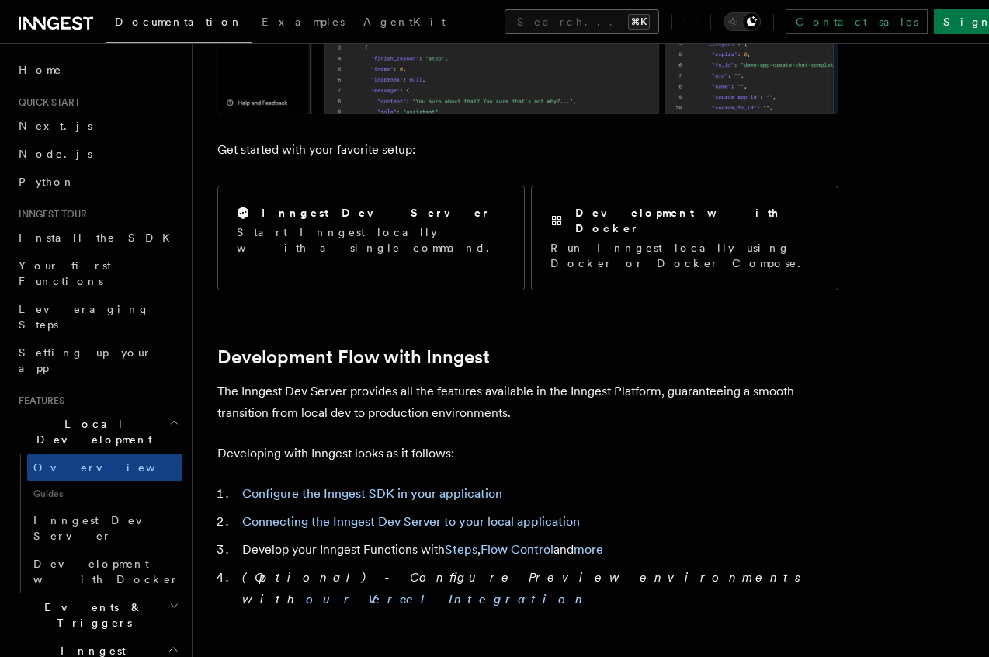
click at [505, 27] on button "Search... ⌘K" at bounding box center [582, 21] width 155 height 25
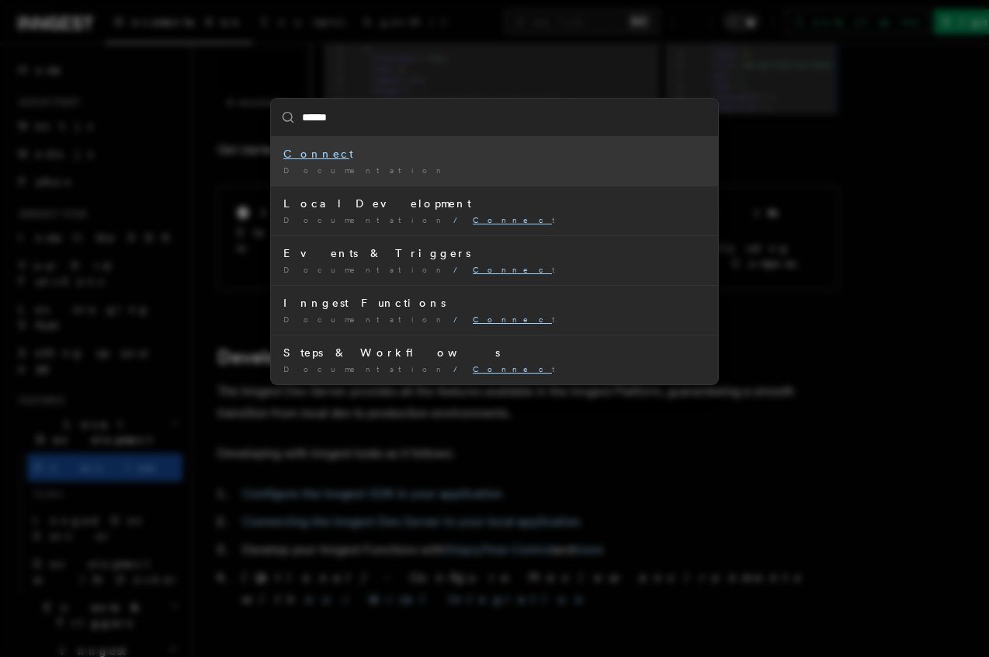
type input "*******"
click at [288, 160] on div "Connect" at bounding box center [494, 154] width 422 height 16
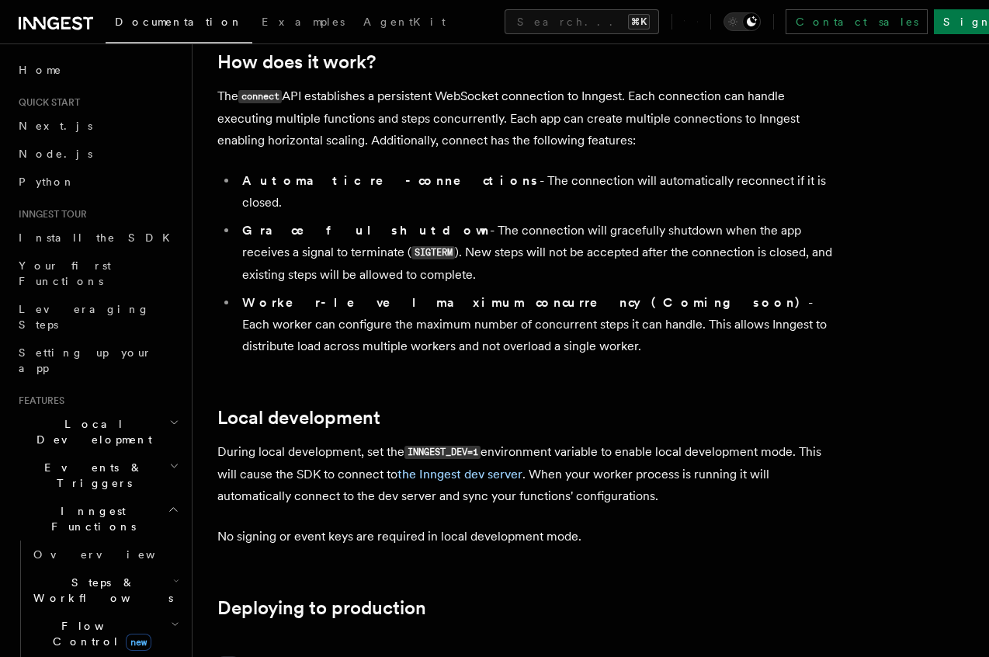
scroll to position [1698, 0]
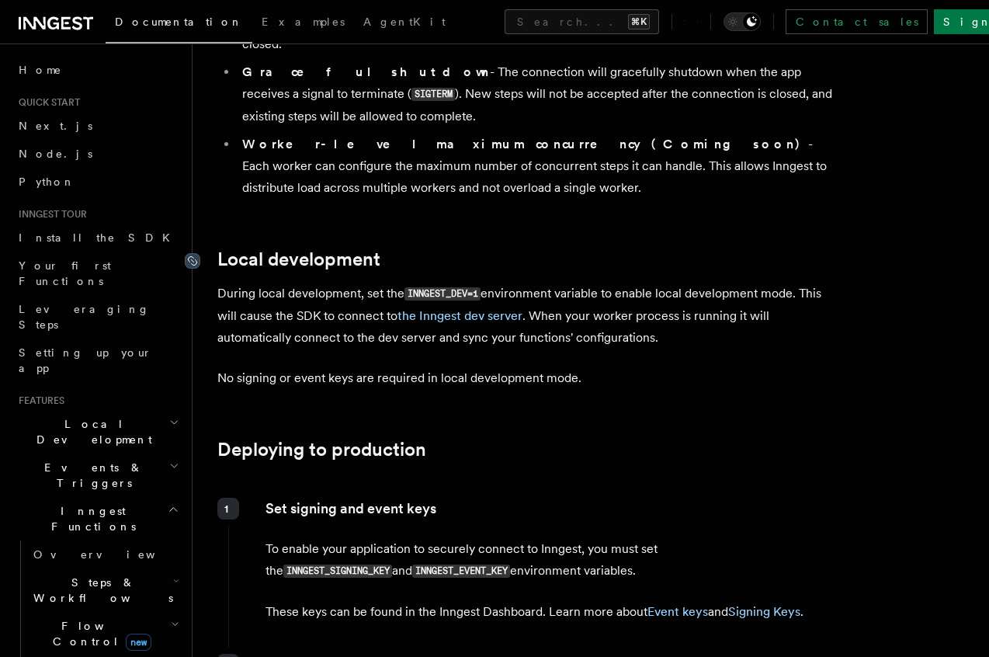
click at [193, 253] on icon at bounding box center [193, 261] width 16 height 16
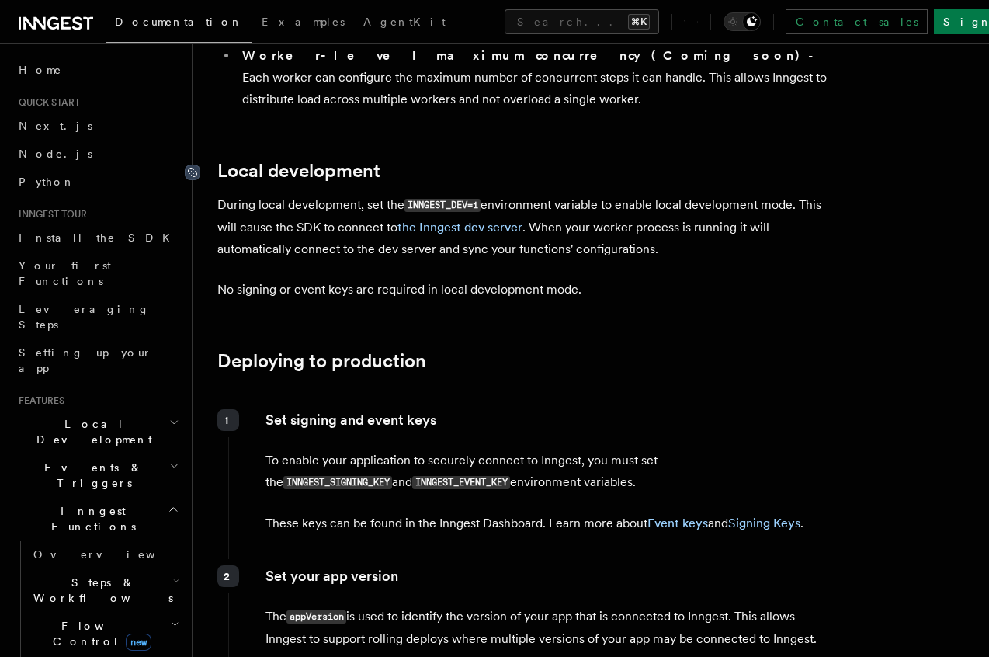
scroll to position [1789, 0]
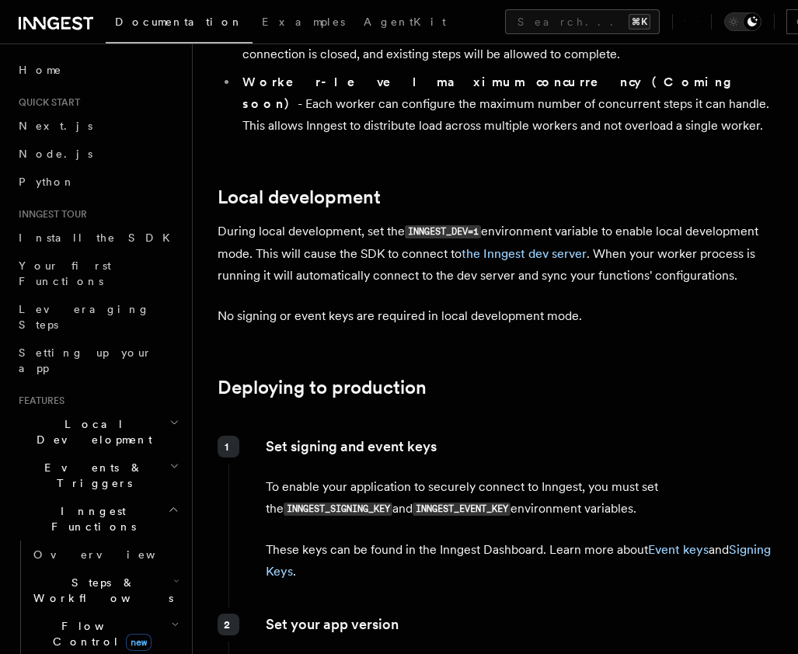
scroll to position [1833, 0]
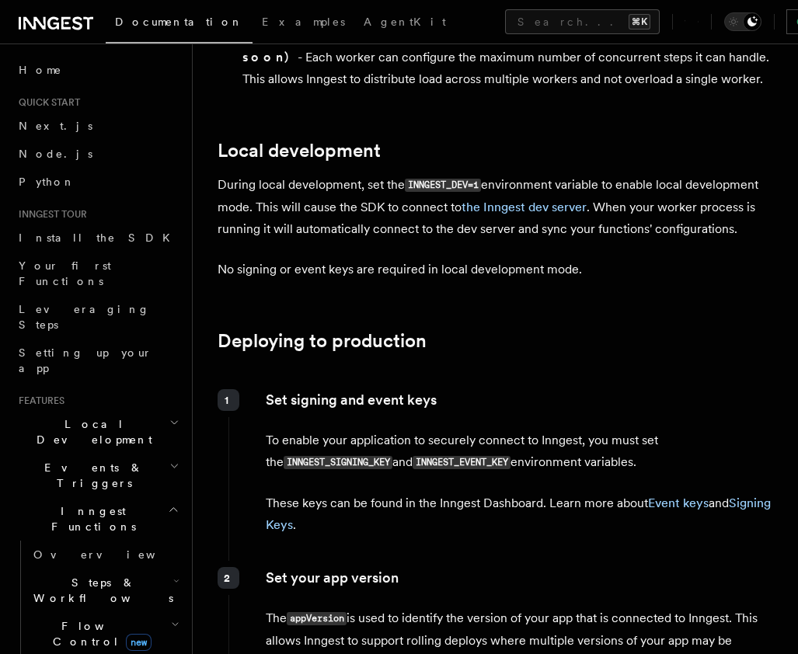
scroll to position [1833, 0]
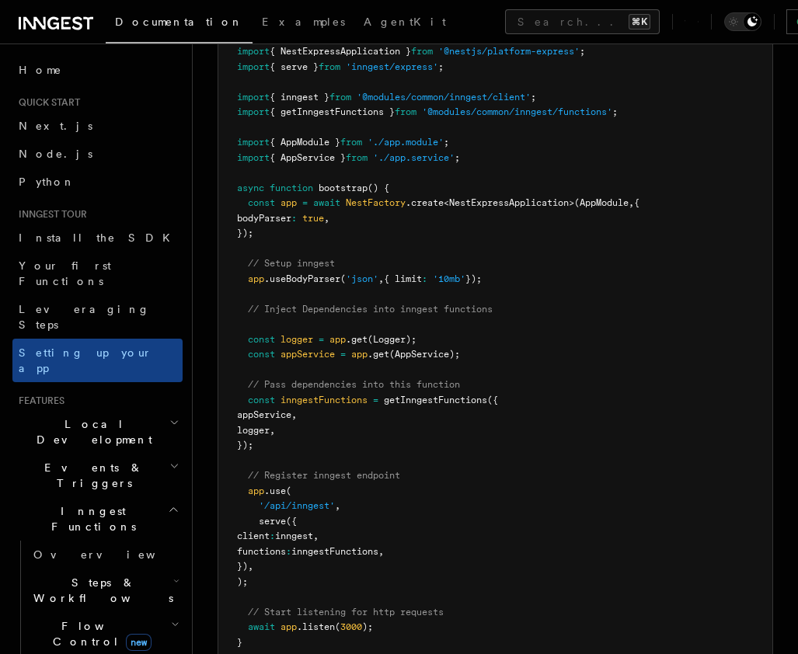
scroll to position [9094, 0]
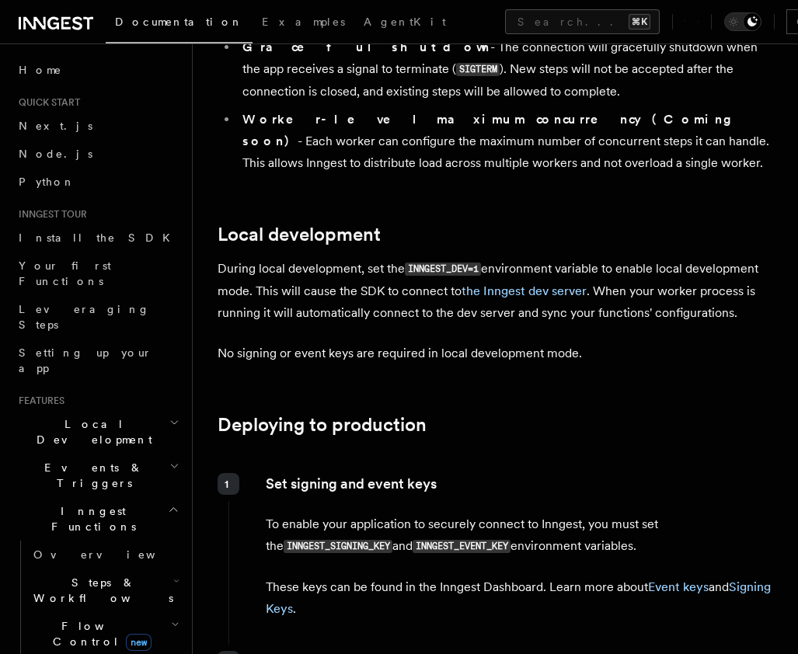
scroll to position [1833, 0]
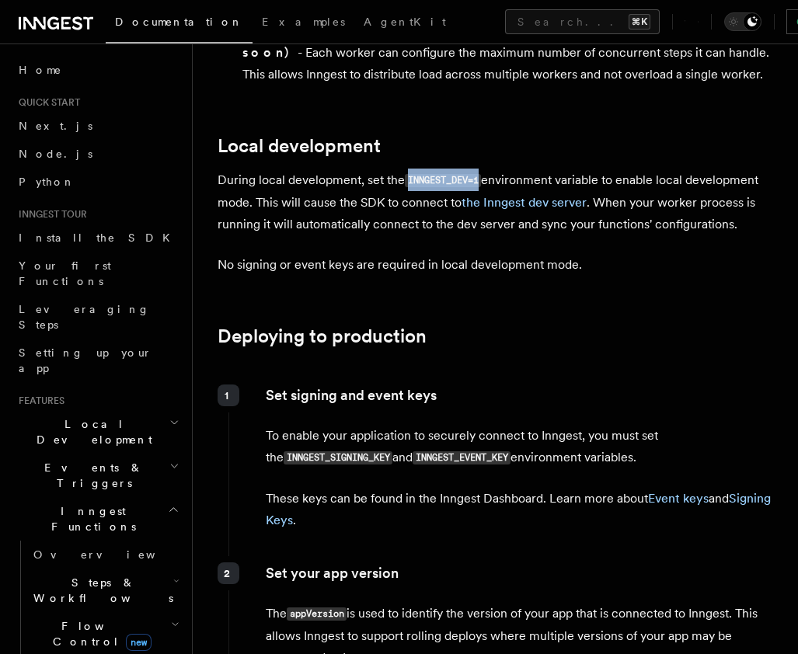
drag, startPoint x: 407, startPoint y: 123, endPoint x: 478, endPoint y: 121, distance: 71.5
click at [479, 174] on code "INNGEST_DEV=1" at bounding box center [443, 180] width 76 height 13
copy code "INNGEST_DEV=1"
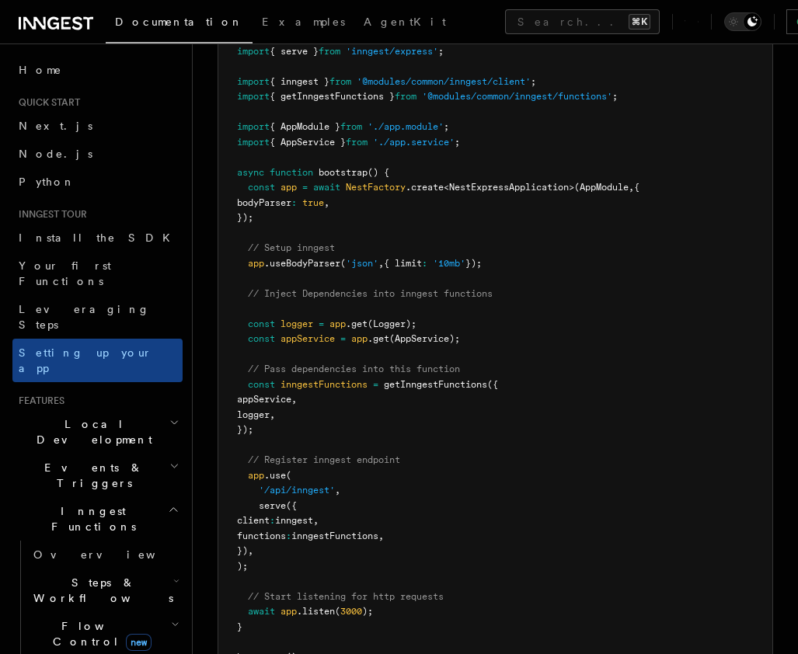
scroll to position [9178, 0]
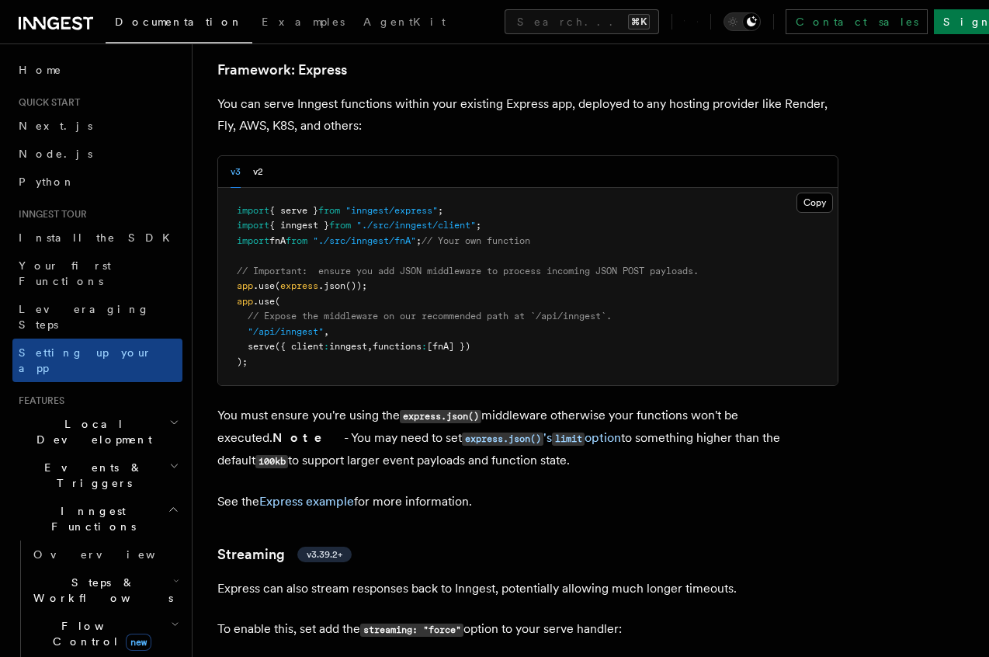
scroll to position [4197, 0]
